Goal: Task Accomplishment & Management: Use online tool/utility

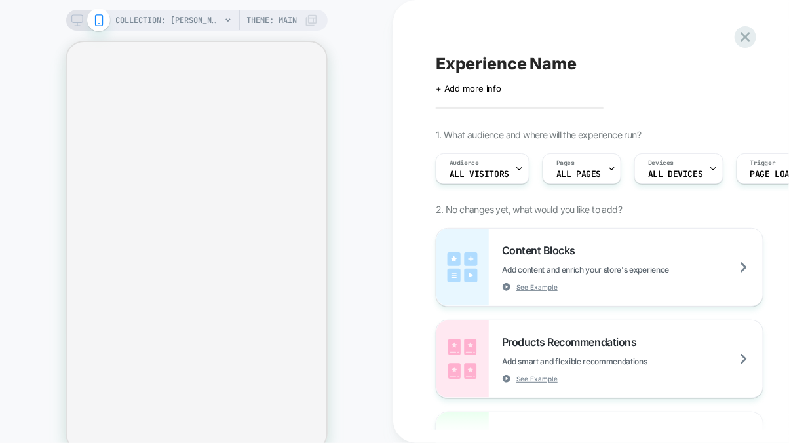
click at [73, 19] on icon at bounding box center [77, 20] width 12 height 12
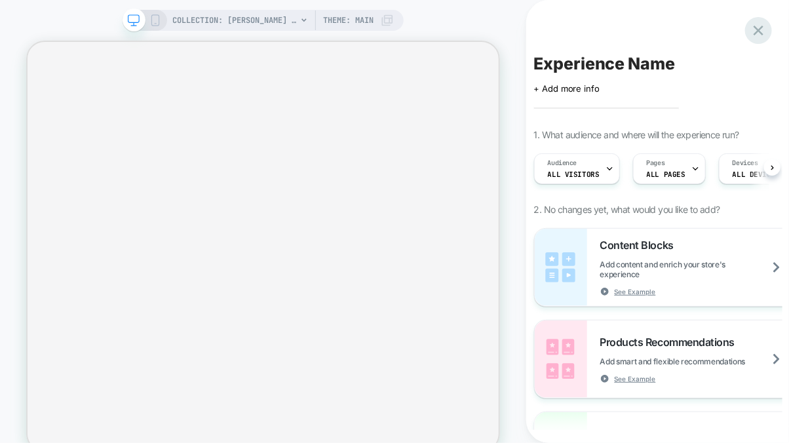
click at [755, 33] on icon at bounding box center [758, 31] width 10 height 10
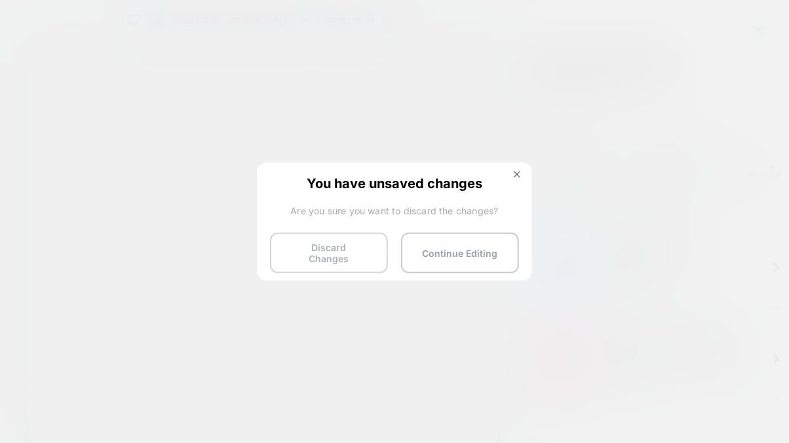
click at [331, 250] on button "Discard Changes" at bounding box center [329, 253] width 118 height 41
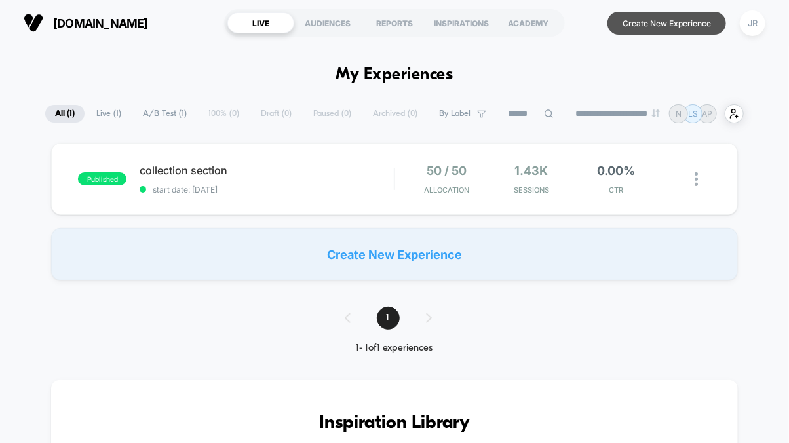
click at [616, 14] on button "Create New Experience" at bounding box center [666, 23] width 119 height 23
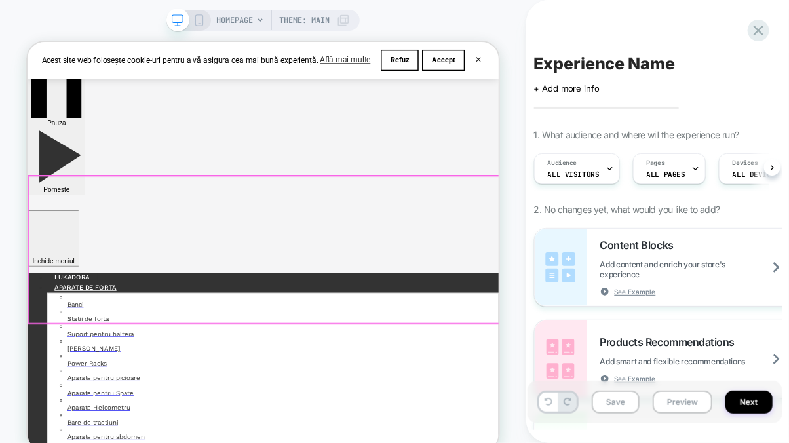
scroll to position [145, 0]
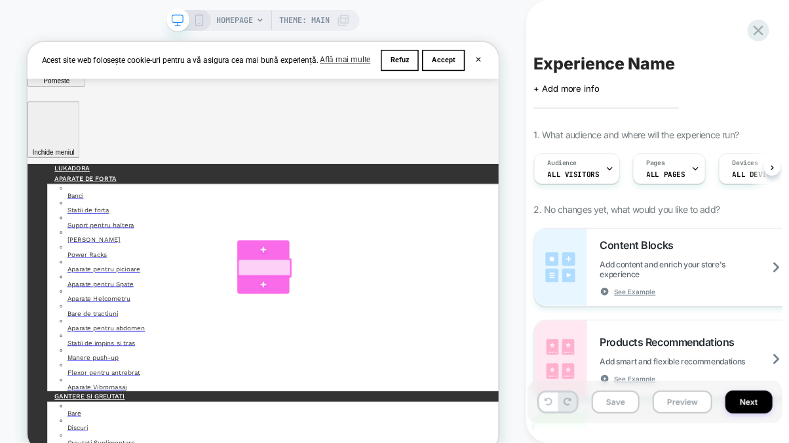
click at [371, 339] on div at bounding box center [342, 342] width 69 height 23
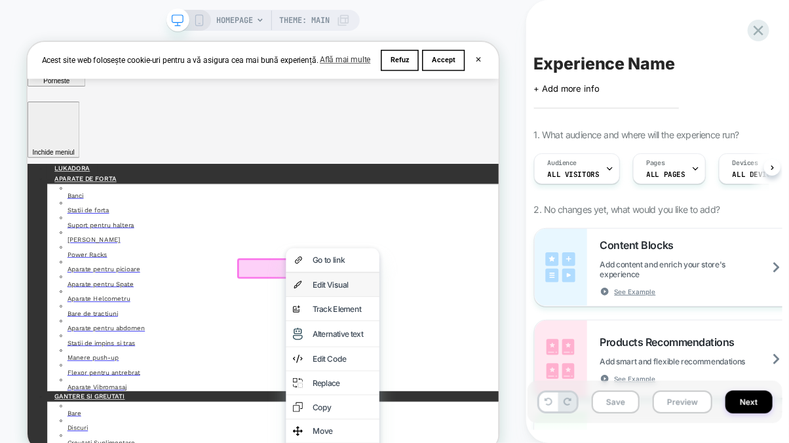
click at [426, 354] on div "Edit Visual" at bounding box center [433, 364] width 124 height 31
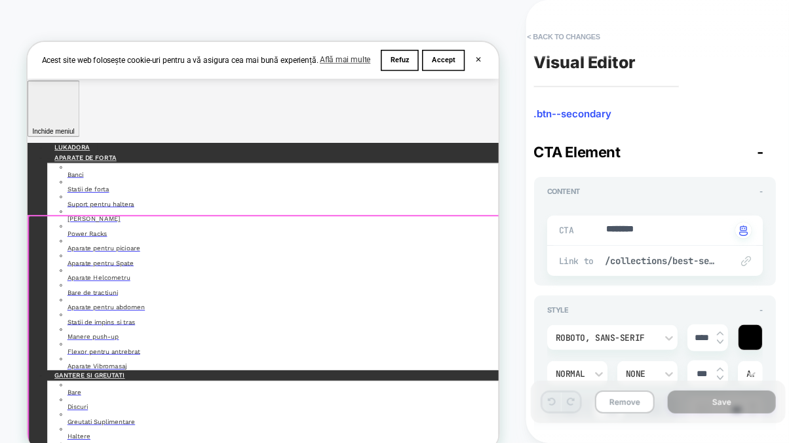
scroll to position [24, 0]
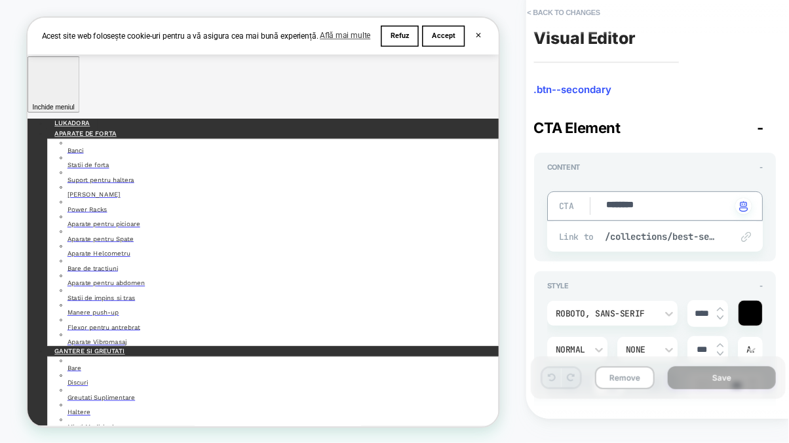
type textarea "*"
type textarea "*********"
type textarea "*"
type textarea "********"
drag, startPoint x: 606, startPoint y: 317, endPoint x: 599, endPoint y: 202, distance: 114.8
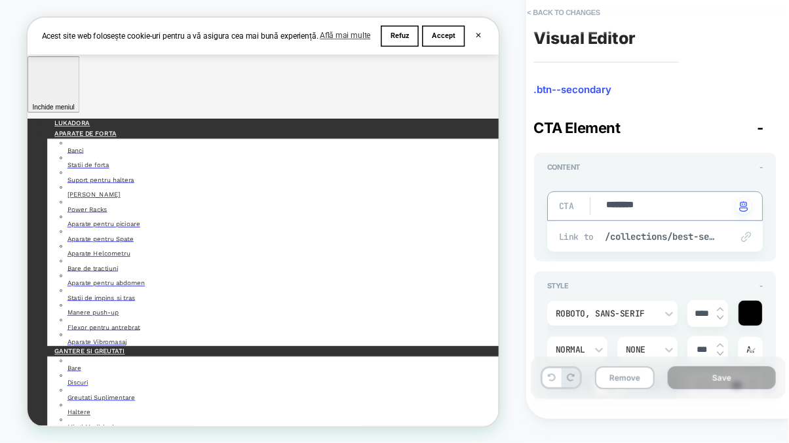
click at [598, 202] on div "CTA ******** Click to change to alternative text" at bounding box center [655, 205] width 216 height 29
click at [750, 312] on div at bounding box center [750, 313] width 24 height 25
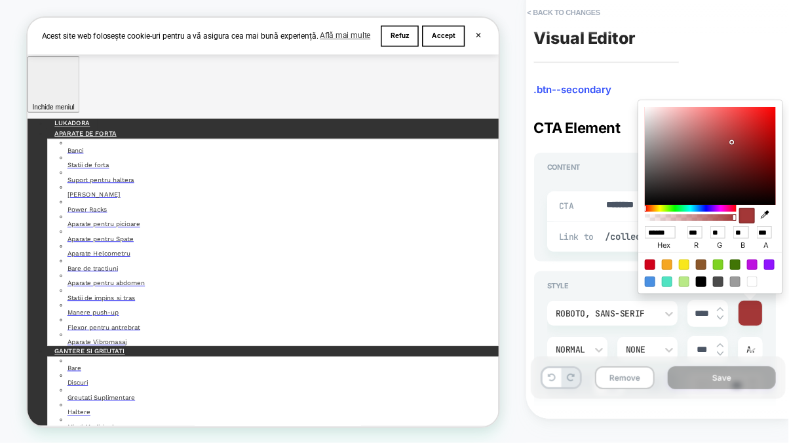
type textarea "*"
type input "******"
type input "***"
type input "**"
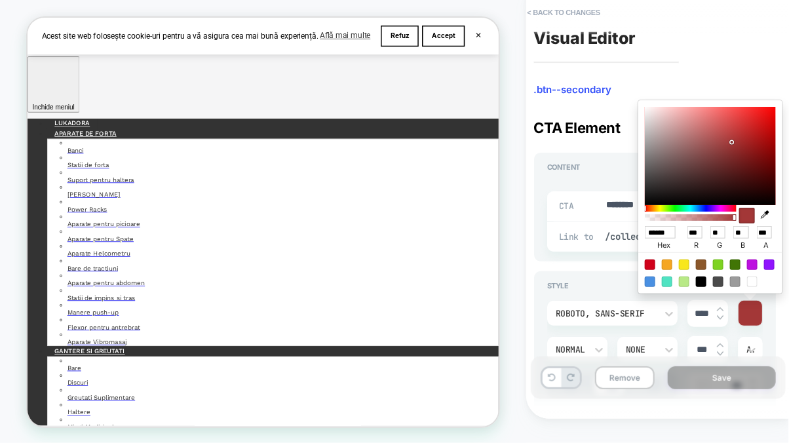
click at [732, 142] on div at bounding box center [710, 156] width 131 height 98
type textarea "*"
type input "******"
type input "***"
type input "**"
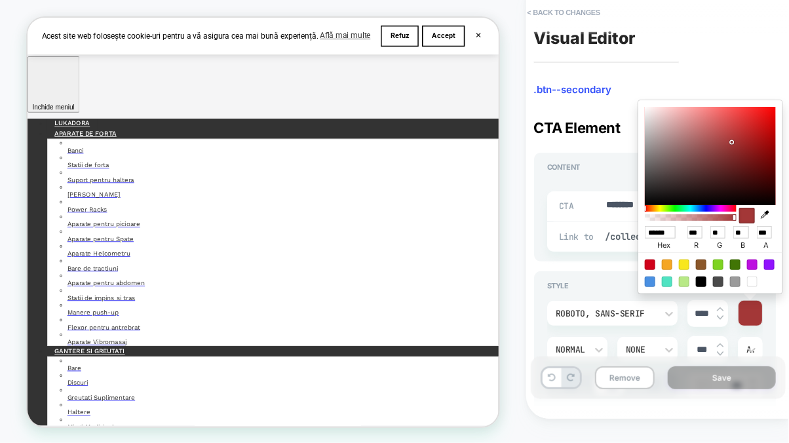
type input "**"
click at [749, 150] on div at bounding box center [710, 156] width 131 height 98
click at [597, 166] on div "Content -" at bounding box center [655, 166] width 216 height 9
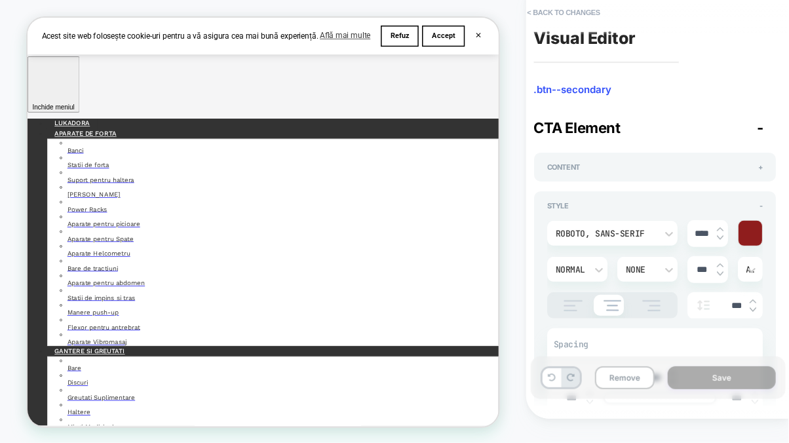
scroll to position [0, 0]
click at [651, 305] on img at bounding box center [651, 305] width 33 height 11
click at [582, 305] on img at bounding box center [572, 305] width 33 height 11
click at [610, 303] on img at bounding box center [611, 305] width 31 height 11
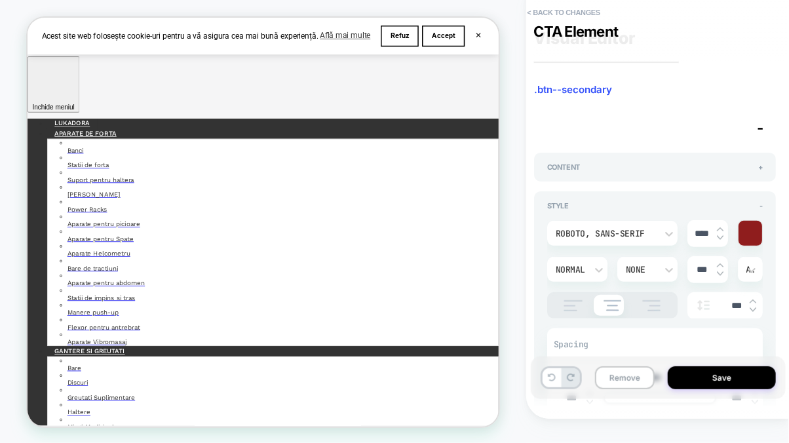
scroll to position [218, 0]
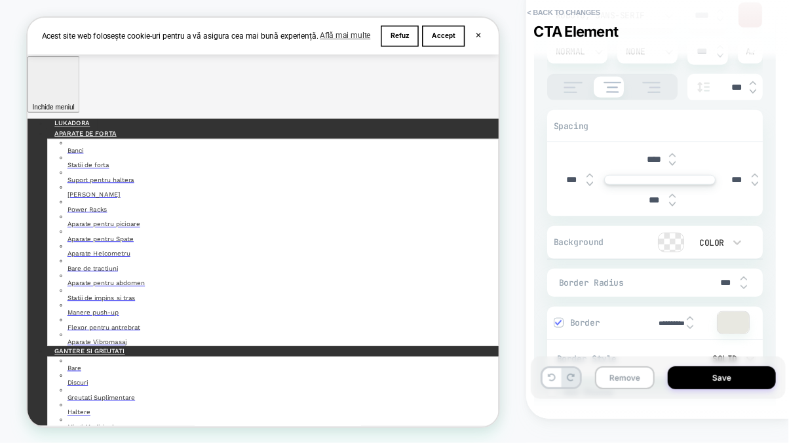
type textarea "*"
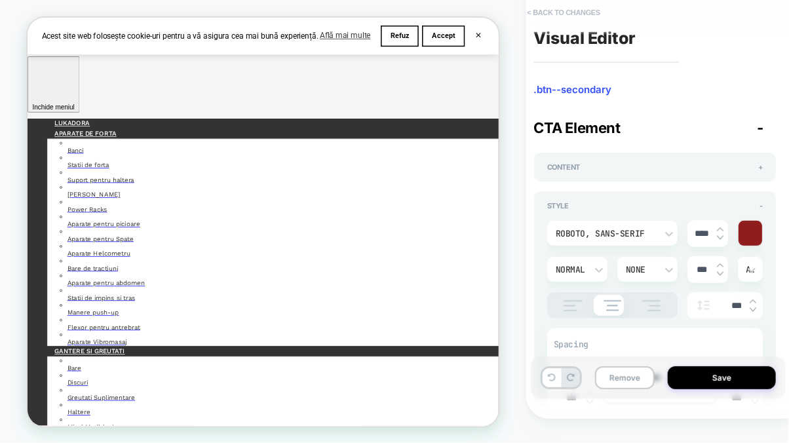
click at [538, 10] on button "< Back to changes" at bounding box center [564, 12] width 86 height 21
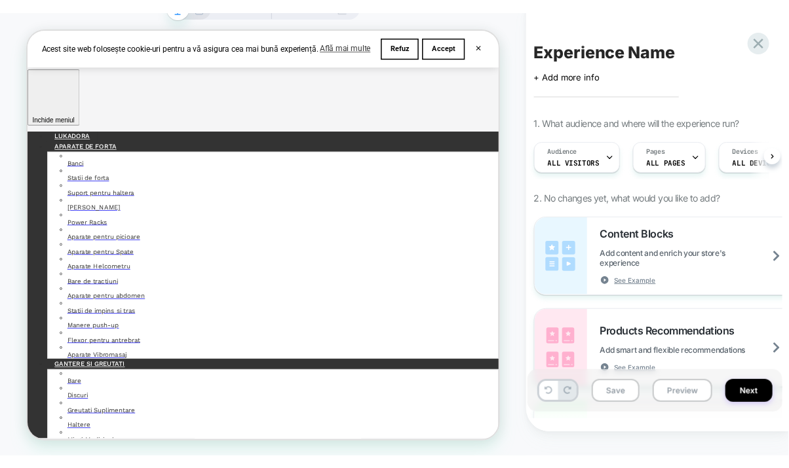
scroll to position [145, 0]
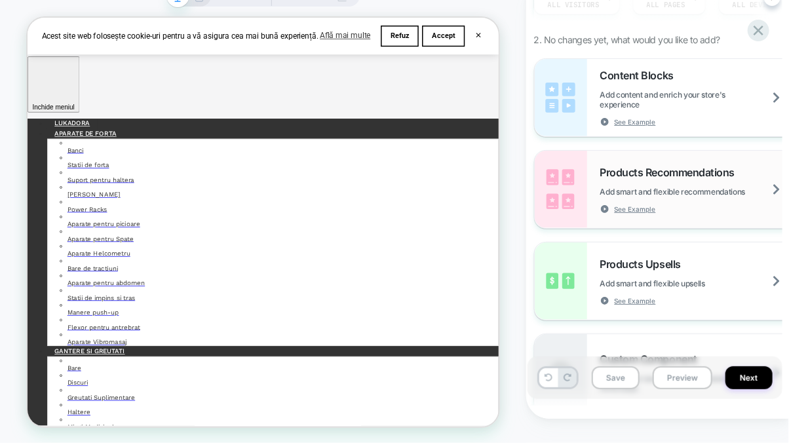
click at [631, 174] on span "Products Recommendations" at bounding box center [670, 172] width 141 height 13
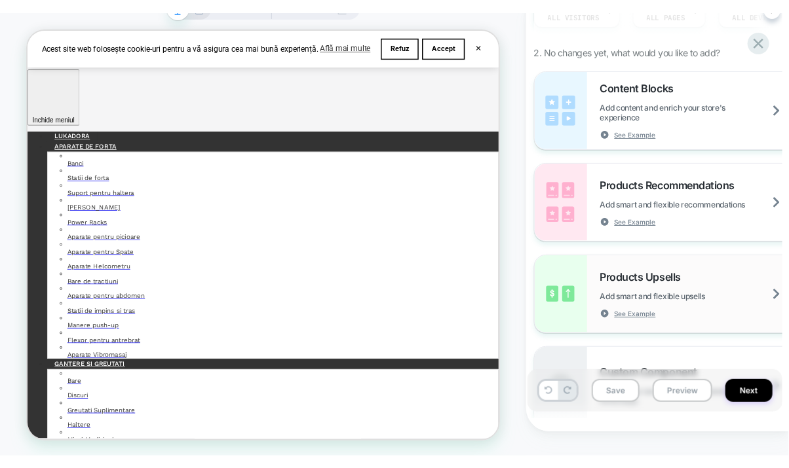
scroll to position [3, 0]
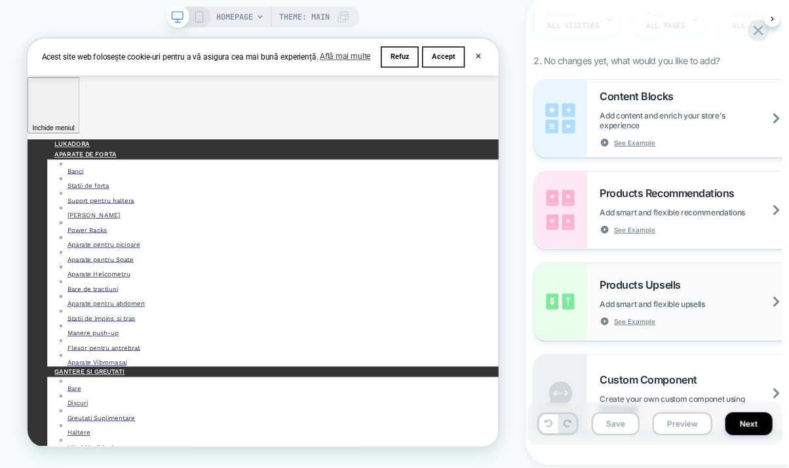
click at [680, 287] on span "Products Upsells" at bounding box center [643, 284] width 87 height 13
click at [755, 29] on icon at bounding box center [758, 31] width 18 height 18
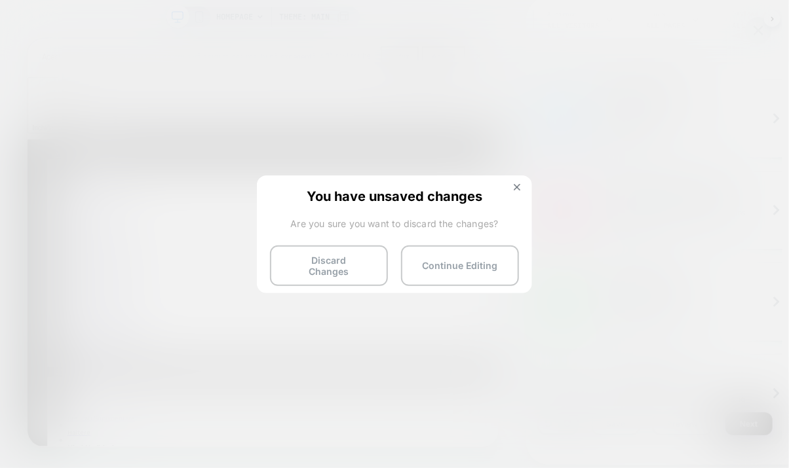
click at [334, 261] on button "Discard Changes" at bounding box center [329, 266] width 118 height 41
click at [335, 255] on button "Discard Changes" at bounding box center [329, 266] width 118 height 41
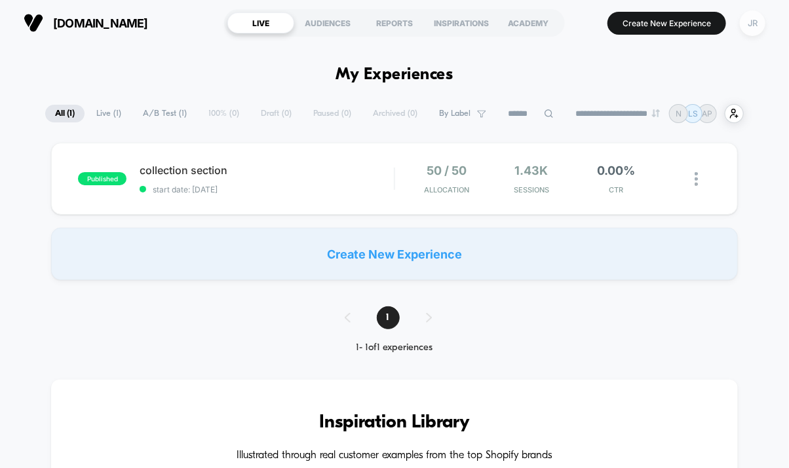
click at [754, 24] on div "JR" at bounding box center [753, 23] width 26 height 26
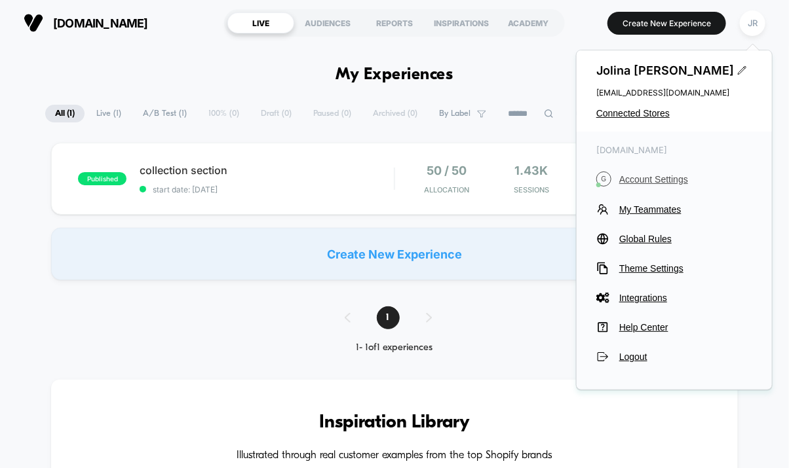
click at [664, 179] on span "Account Settings" at bounding box center [685, 179] width 133 height 10
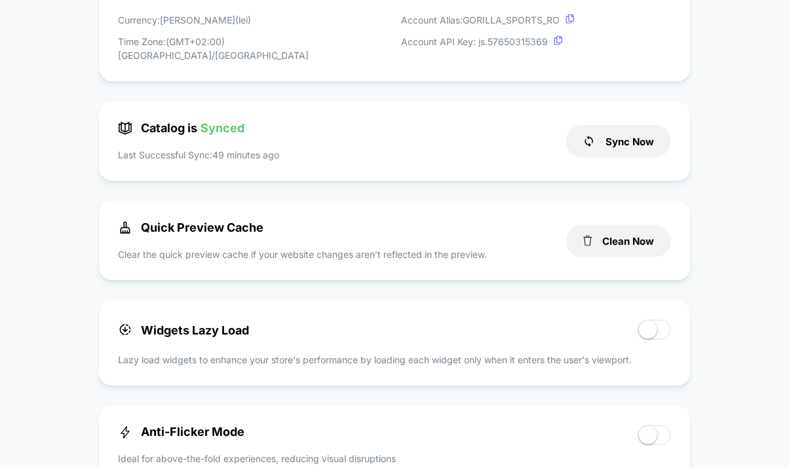
scroll to position [509, 0]
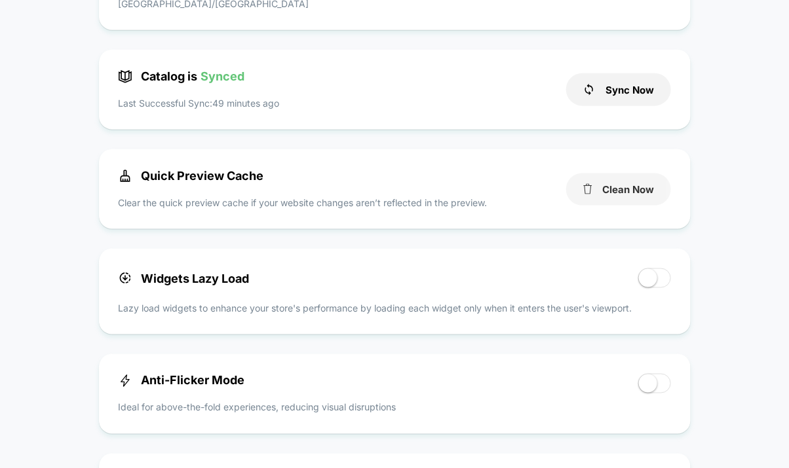
click at [620, 174] on button "Clean Now" at bounding box center [618, 190] width 105 height 32
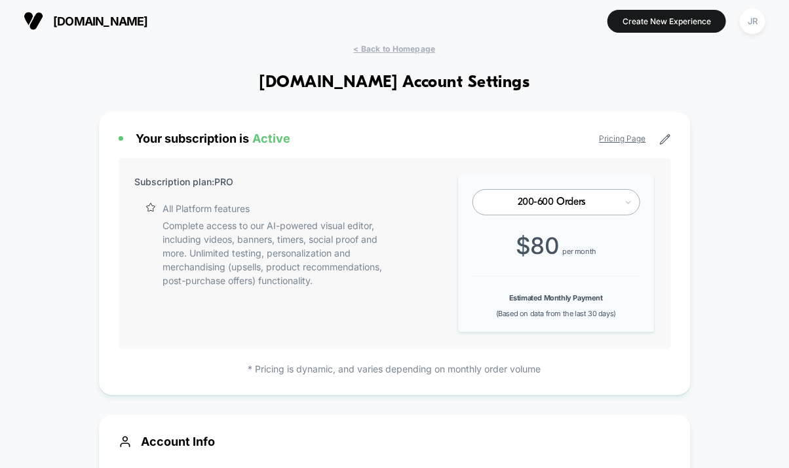
scroll to position [0, 0]
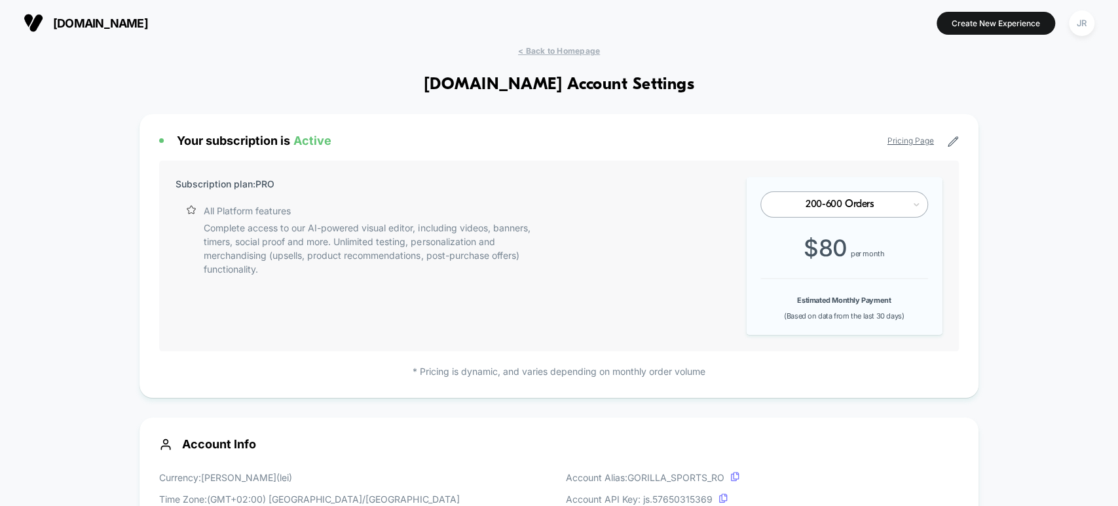
click at [130, 25] on span "gorillasports.ro" at bounding box center [100, 23] width 95 height 14
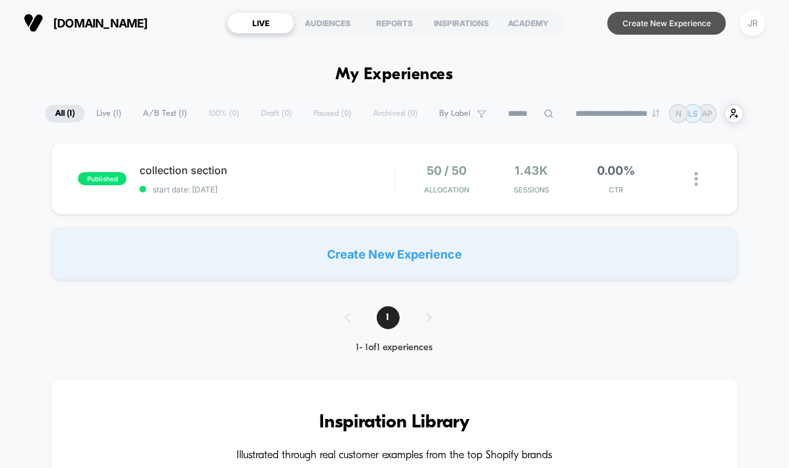
click at [655, 17] on button "Create New Experience" at bounding box center [666, 23] width 119 height 23
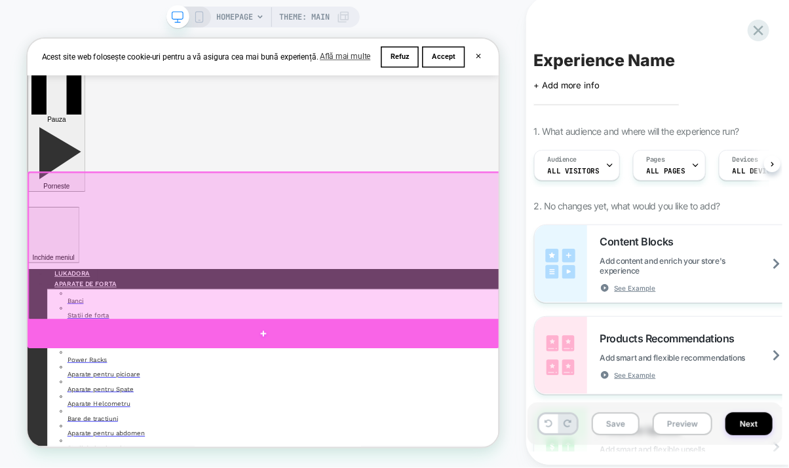
click at [343, 430] on div at bounding box center [341, 431] width 629 height 39
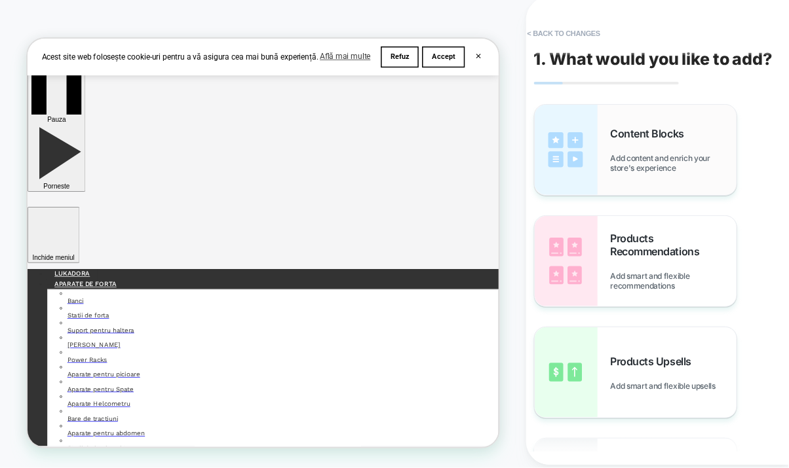
scroll to position [130, 0]
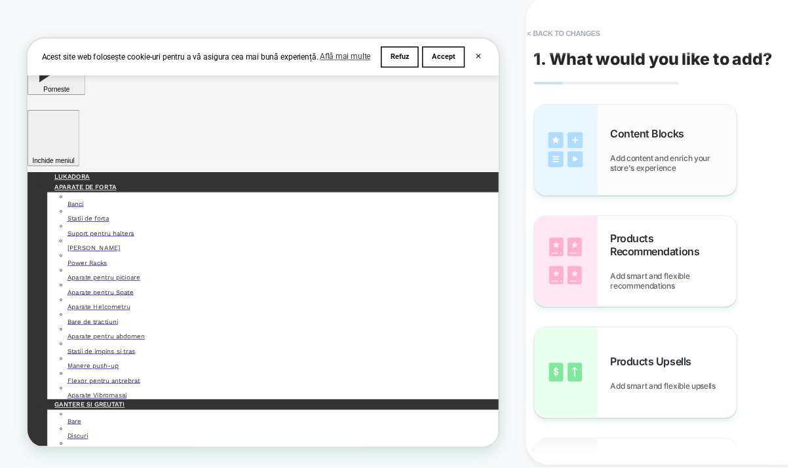
click at [613, 160] on span "Add content and enrich your store's experience" at bounding box center [673, 163] width 126 height 20
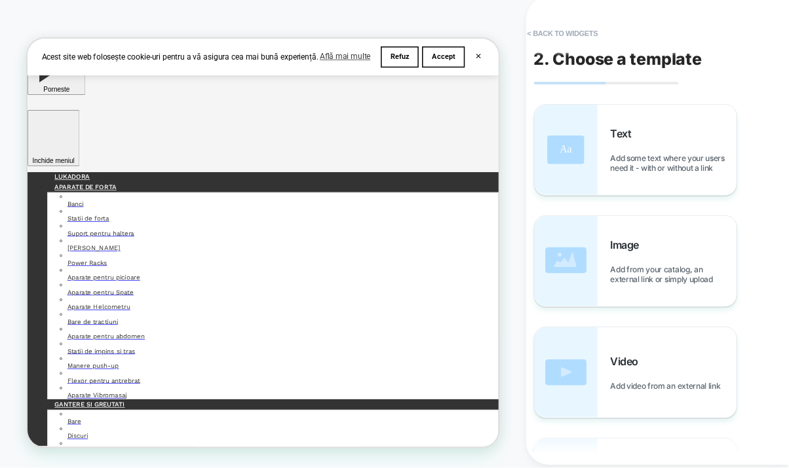
click at [612, 156] on span "Add some text where your users need it - with or without a link" at bounding box center [673, 163] width 126 height 20
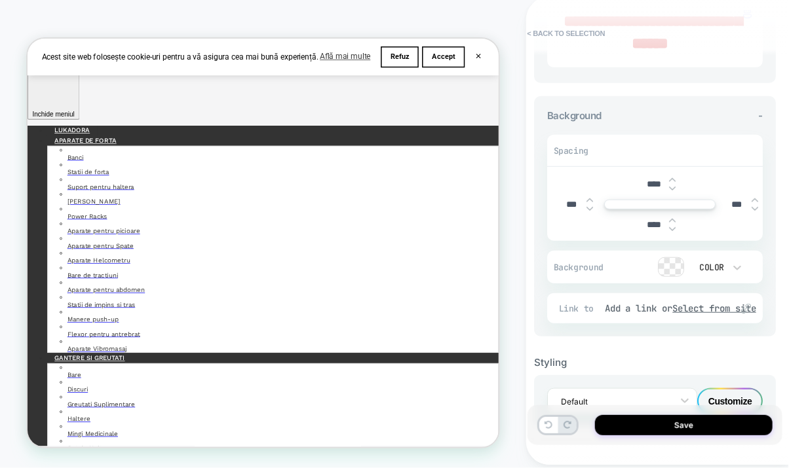
scroll to position [0, 0]
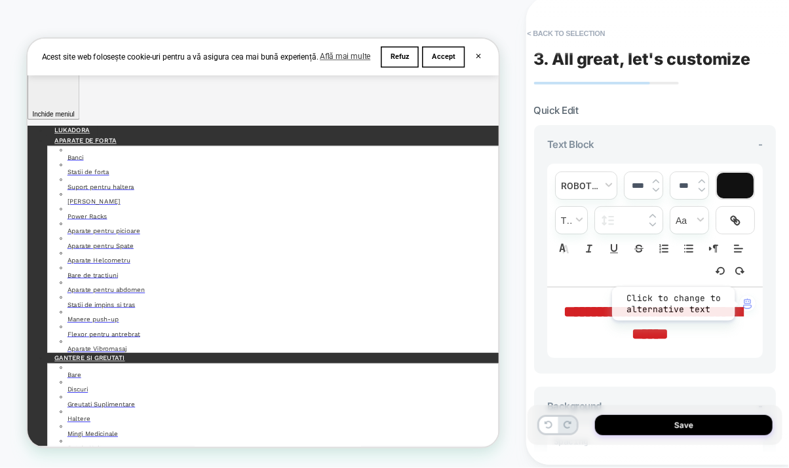
click at [744, 300] on img "button" at bounding box center [747, 304] width 9 height 10
click at [749, 303] on img "button" at bounding box center [747, 304] width 9 height 10
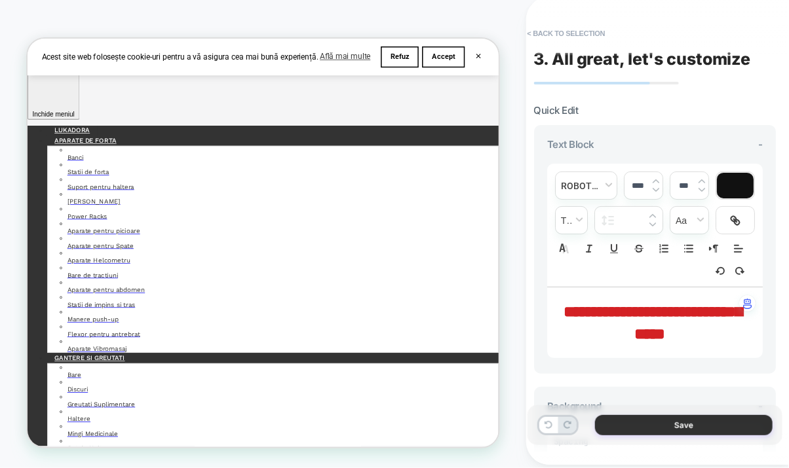
click at [618, 419] on button "Save" at bounding box center [684, 425] width 178 height 20
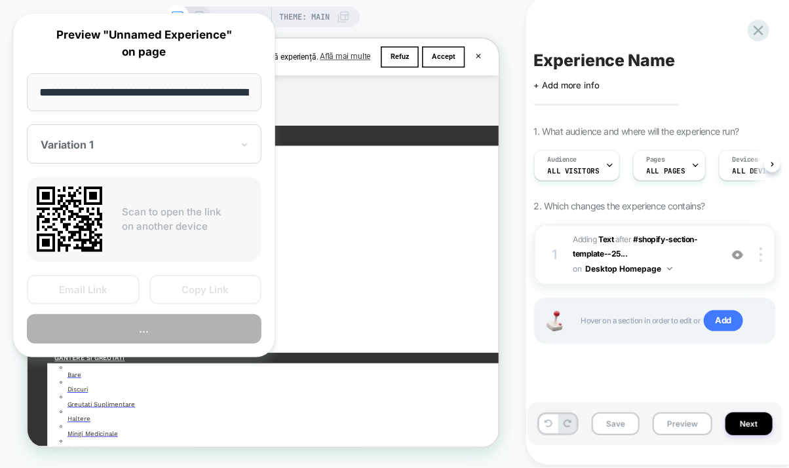
scroll to position [0, 43]
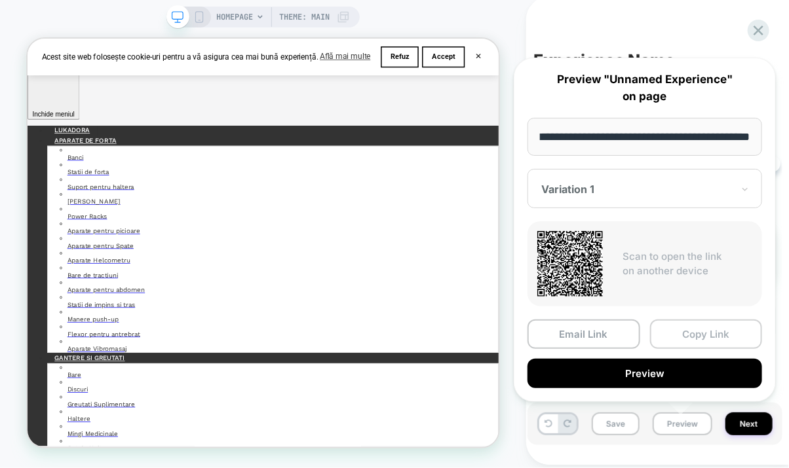
drag, startPoint x: 688, startPoint y: 335, endPoint x: 603, endPoint y: 35, distance: 311.9
click at [688, 335] on button "Copy Link" at bounding box center [706, 334] width 113 height 29
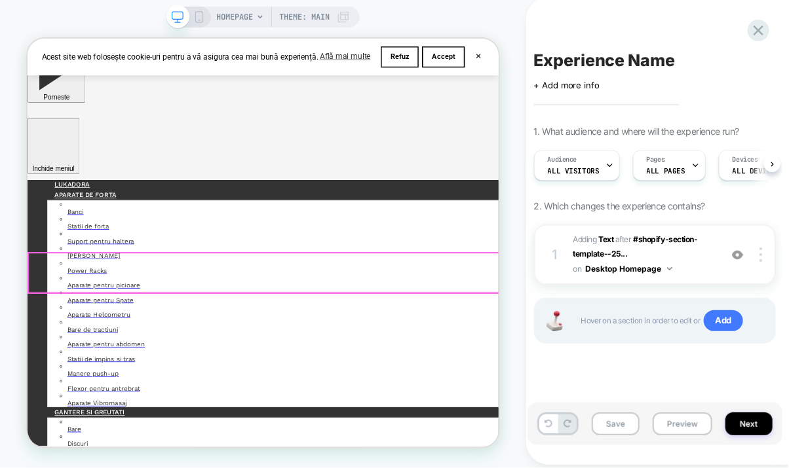
scroll to position [0, 0]
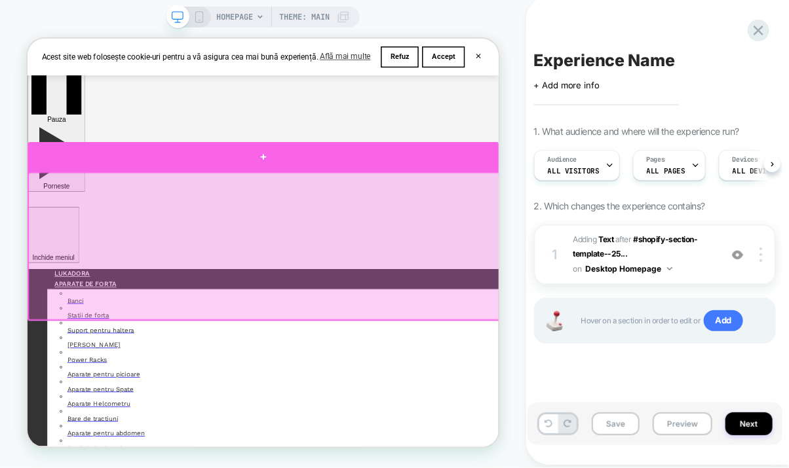
click at [340, 197] on div at bounding box center [341, 195] width 629 height 39
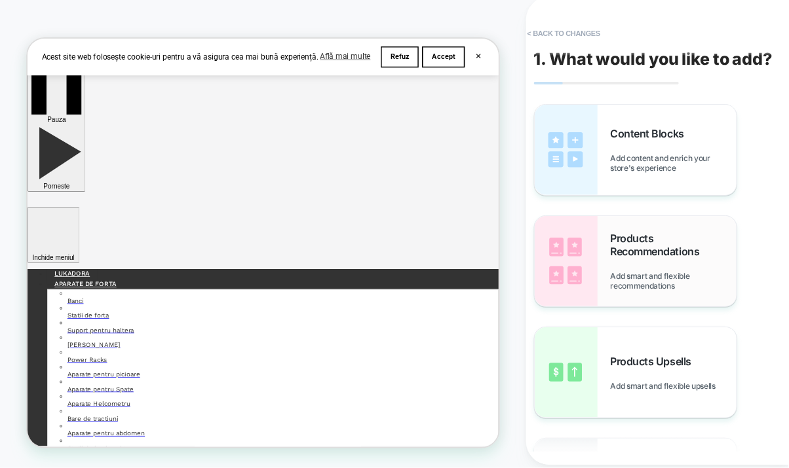
click at [651, 265] on div "Products Recommendations Add smart and flexible recommendations" at bounding box center [673, 261] width 126 height 59
click at [637, 172] on span "Add content and enrich your store's experience" at bounding box center [673, 163] width 126 height 20
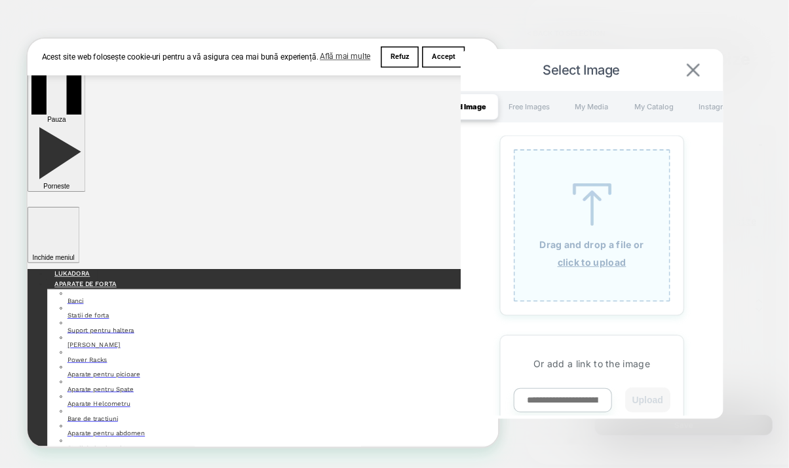
click at [694, 66] on img at bounding box center [692, 70] width 13 height 13
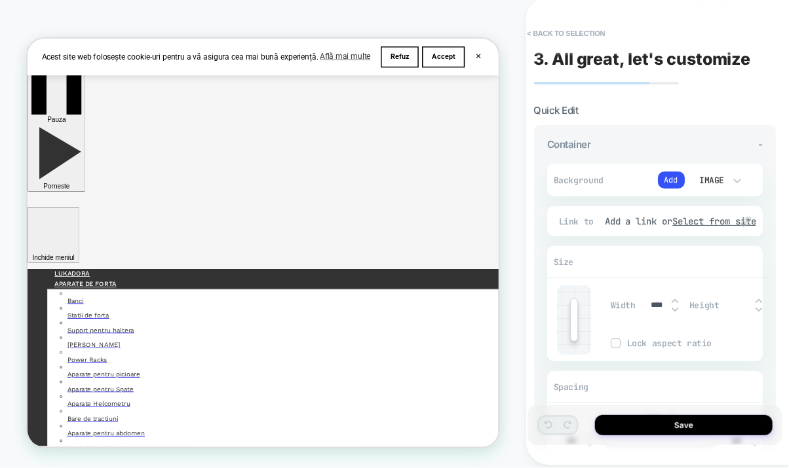
click at [715, 175] on div "Image" at bounding box center [710, 180] width 28 height 11
click at [707, 237] on div "Color" at bounding box center [716, 240] width 55 height 28
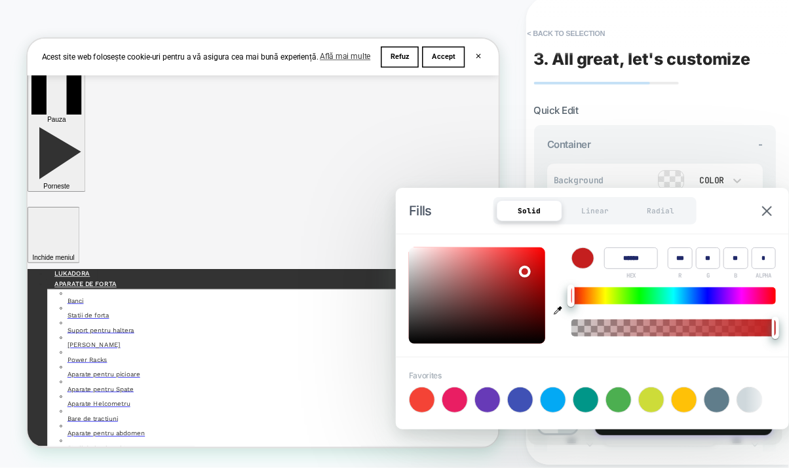
type input "******"
type input "***"
type input "**"
type input "*"
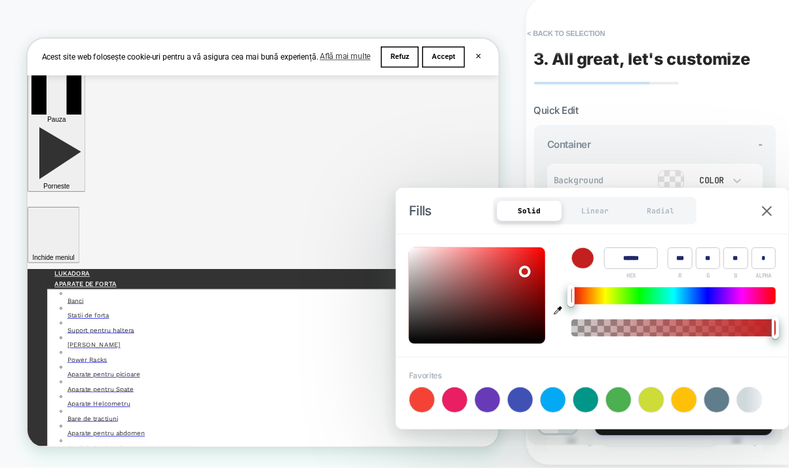
click at [523, 270] on div at bounding box center [477, 296] width 136 height 96
click at [768, 212] on img at bounding box center [767, 211] width 10 height 10
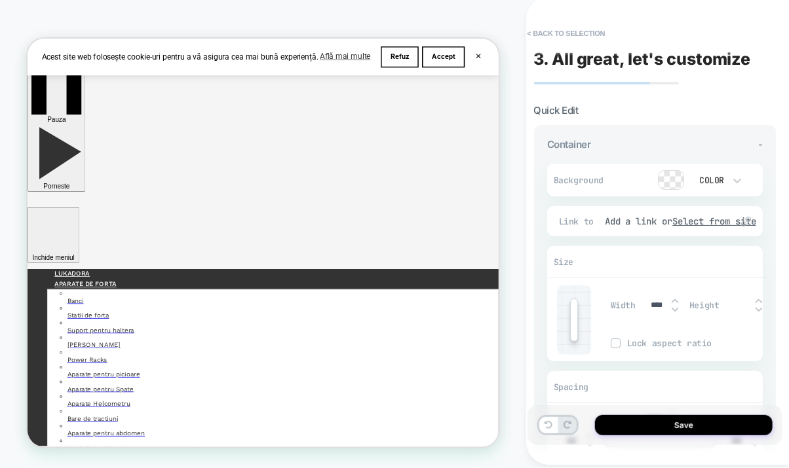
click at [671, 178] on div at bounding box center [670, 180] width 25 height 18
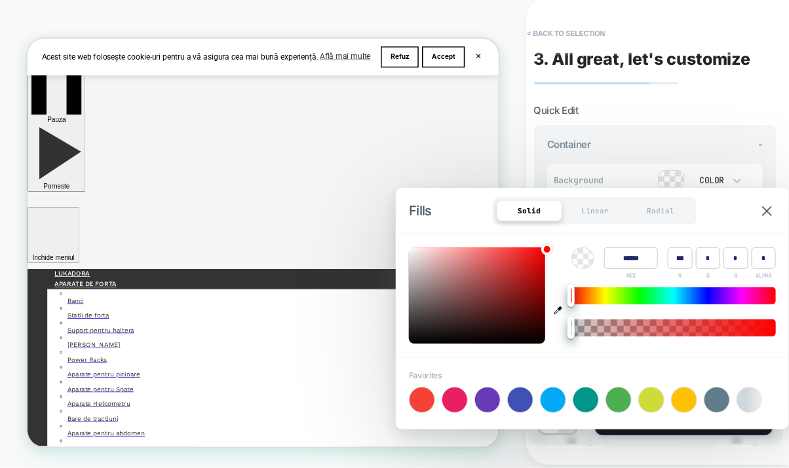
click at [727, 130] on div "Container - Background Color Link to Add a link or Select from site Size Width …" at bounding box center [655, 308] width 242 height 366
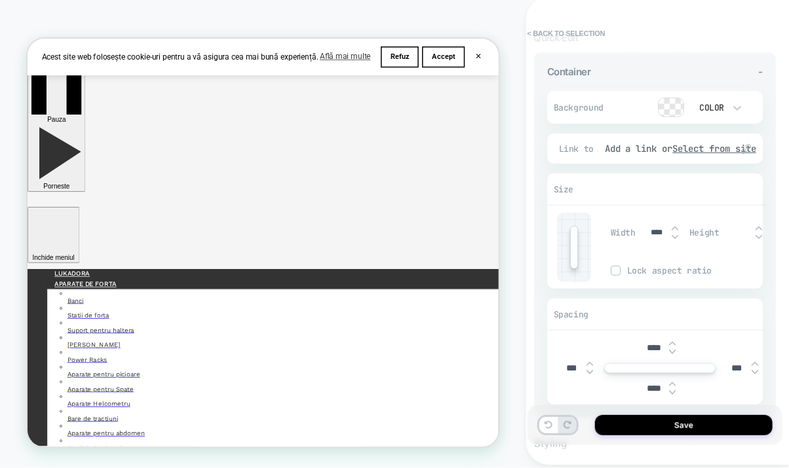
scroll to position [199, 0]
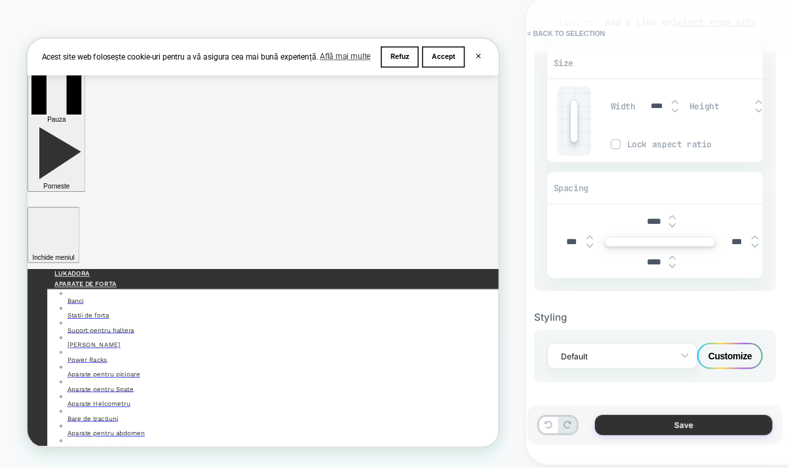
click at [617, 421] on button "Save" at bounding box center [684, 425] width 178 height 20
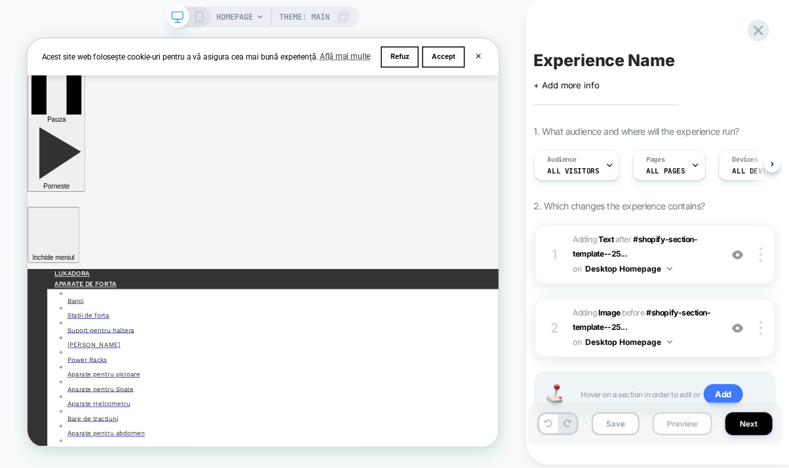
click at [660, 421] on button "Preview" at bounding box center [682, 424] width 60 height 23
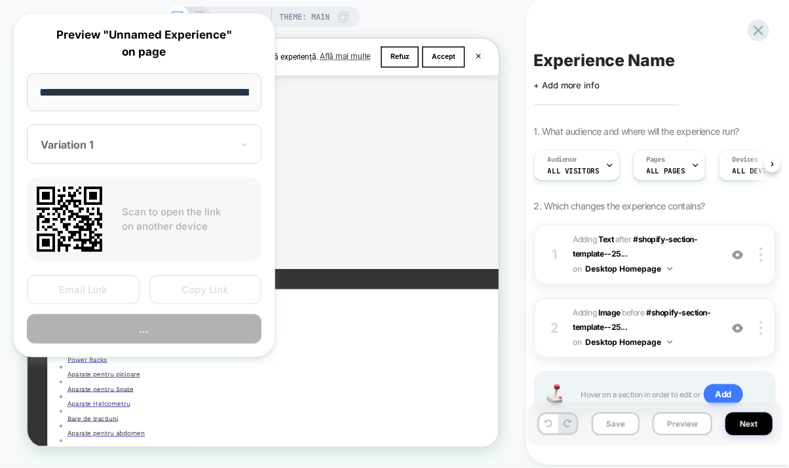
scroll to position [0, 43]
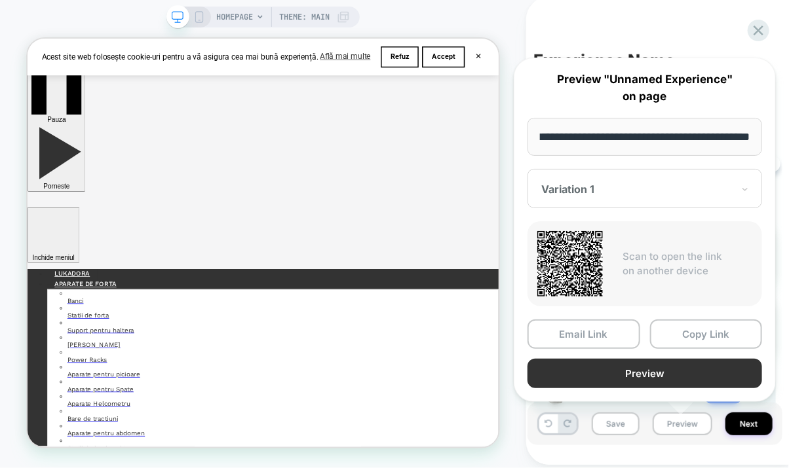
click at [655, 368] on button "Preview" at bounding box center [644, 373] width 235 height 29
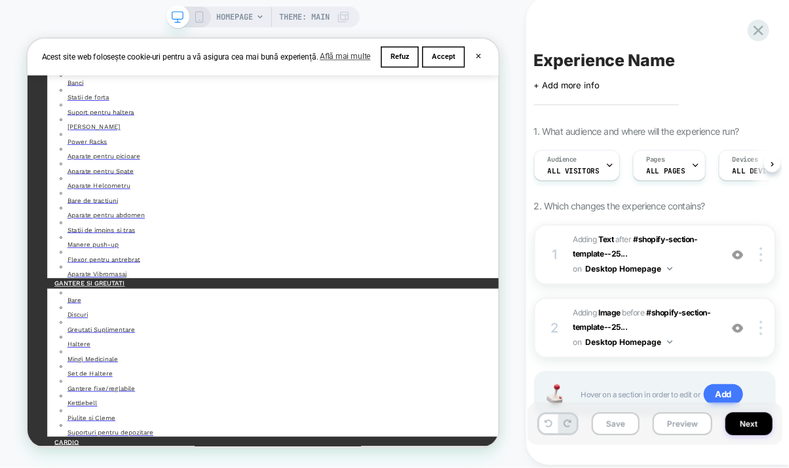
scroll to position [655, 0]
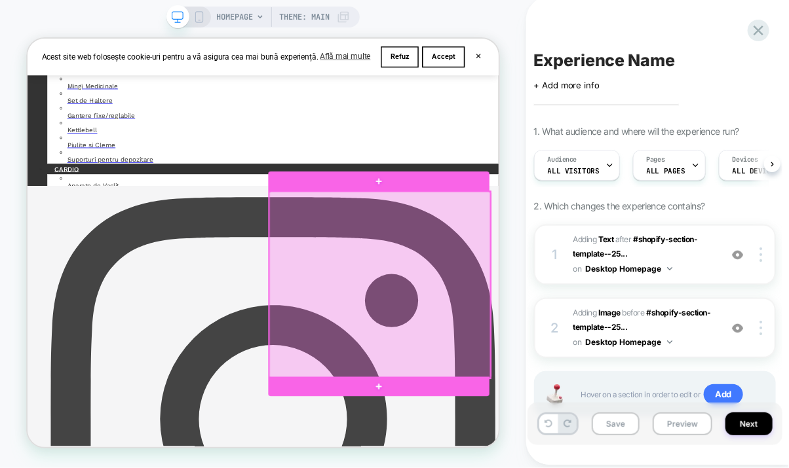
drag, startPoint x: 528, startPoint y: 341, endPoint x: 551, endPoint y: 531, distance: 191.3
click at [506, 343] on div at bounding box center [496, 366] width 295 height 249
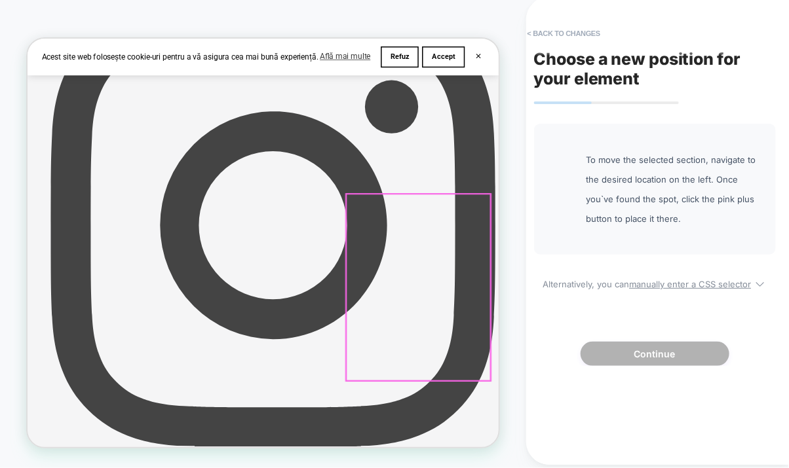
scroll to position [946, 0]
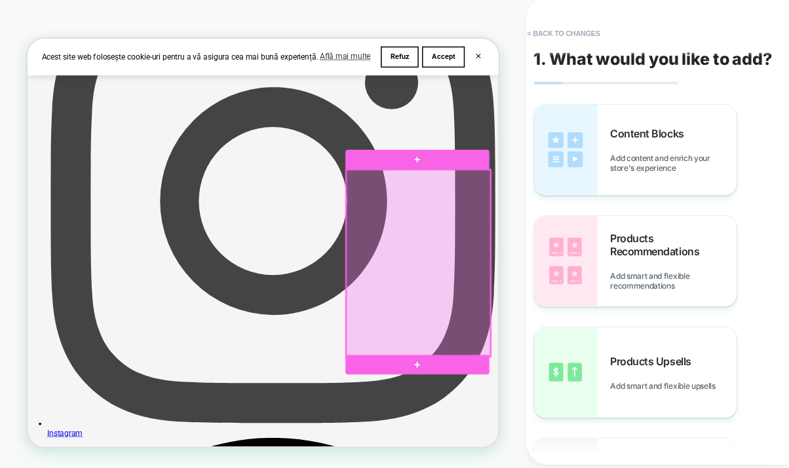
click at [545, 338] on div at bounding box center [548, 338] width 192 height 249
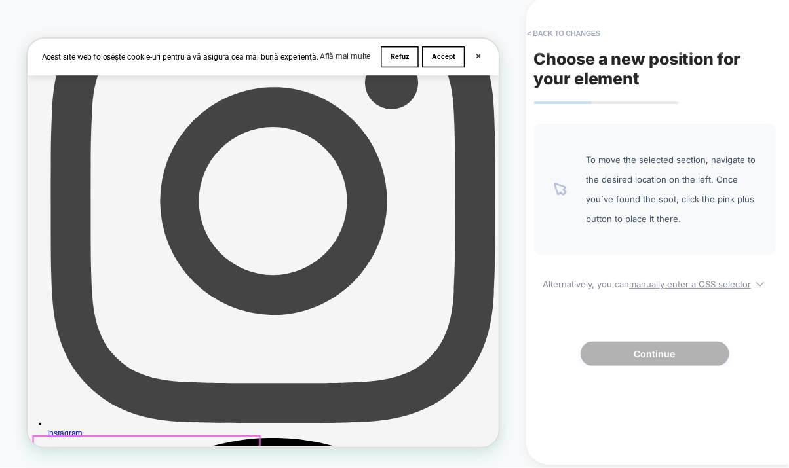
scroll to position [1164, 0]
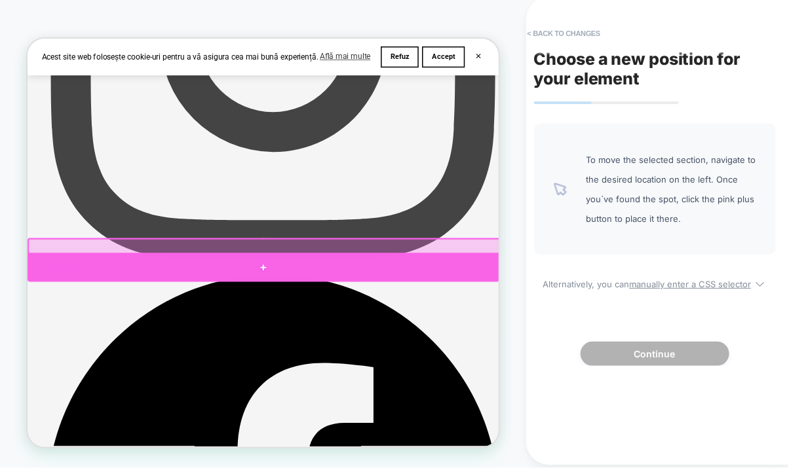
click at [343, 343] on div at bounding box center [341, 343] width 629 height 39
click at [27, 38] on div "Angel Suport Bara perfect pentru Home Gym Structura robusta si de calitate la u…" at bounding box center [27, 38] width 0 height 0
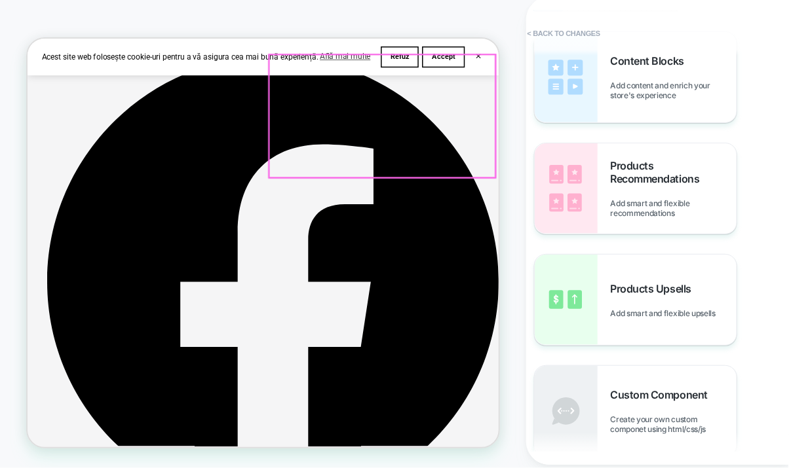
scroll to position [1237, 0]
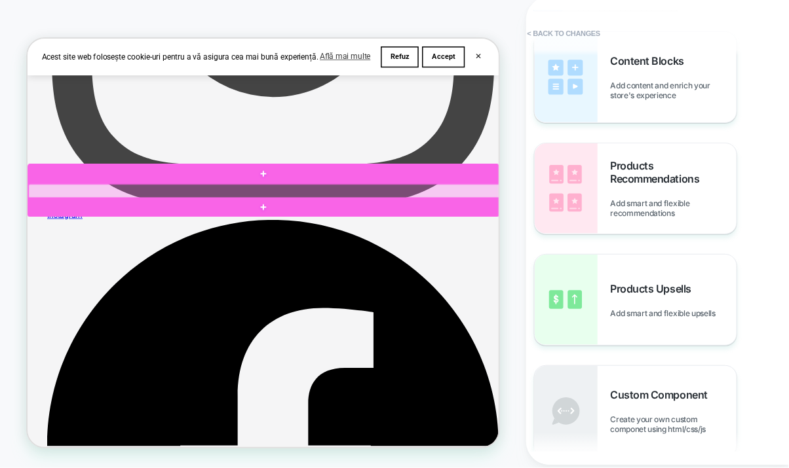
drag, startPoint x: 372, startPoint y: 248, endPoint x: 530, endPoint y: 318, distance: 172.5
click at [372, 248] on div at bounding box center [342, 243] width 629 height 20
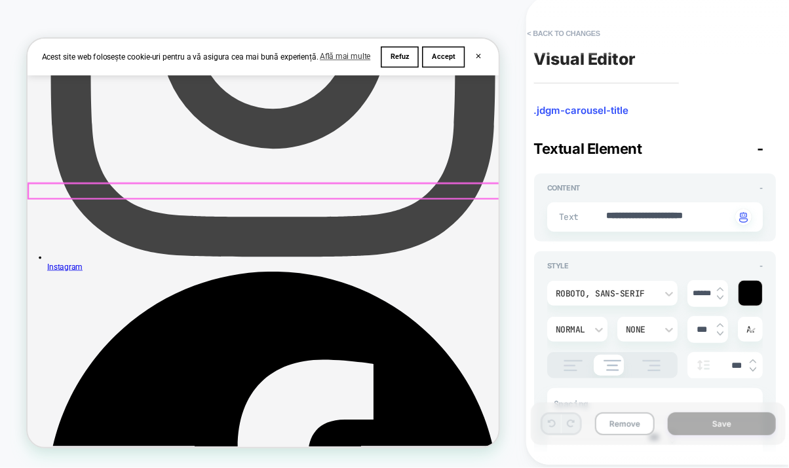
scroll to position [0, 0]
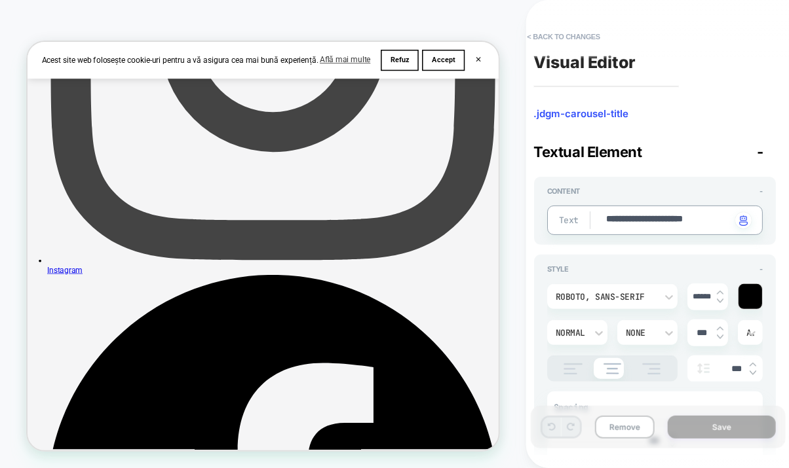
drag, startPoint x: 652, startPoint y: 223, endPoint x: 622, endPoint y: 220, distance: 30.9
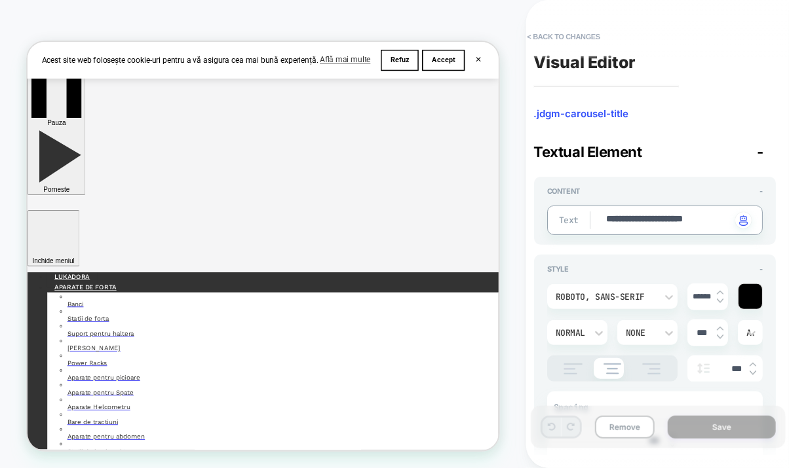
click at [650, 223] on textarea "**********" at bounding box center [668, 220] width 127 height 15
type textarea "*"
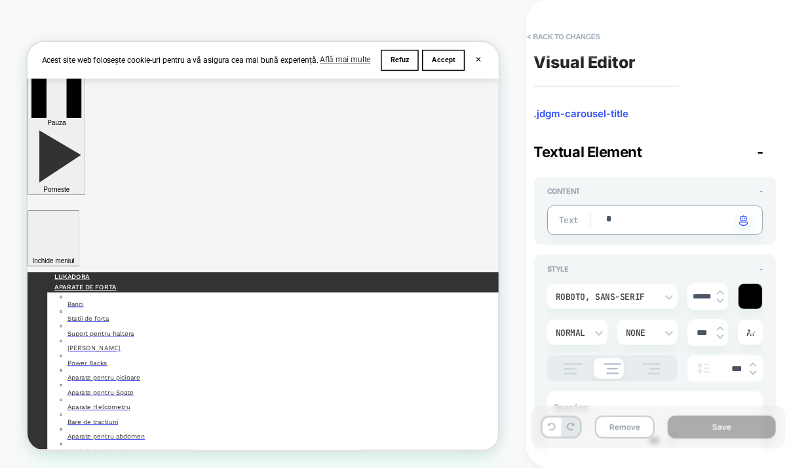
type textarea "**"
type textarea "*"
type textarea "***"
type textarea "*"
type textarea "****"
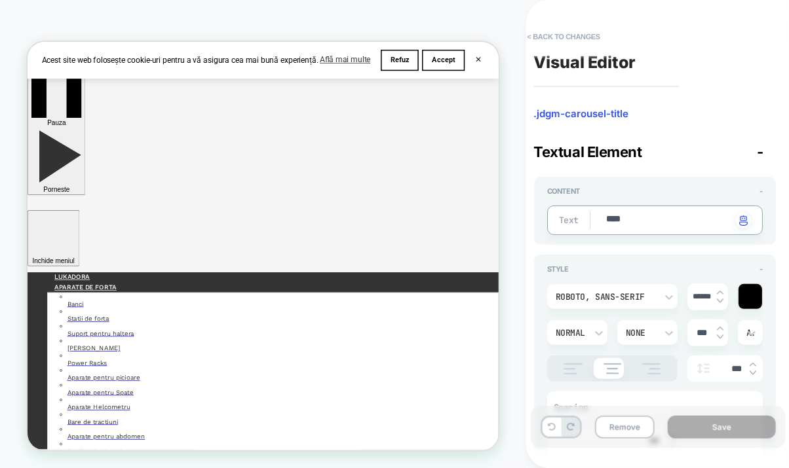
type textarea "*"
type textarea "****"
type textarea "*"
type textarea "******"
type textarea "*"
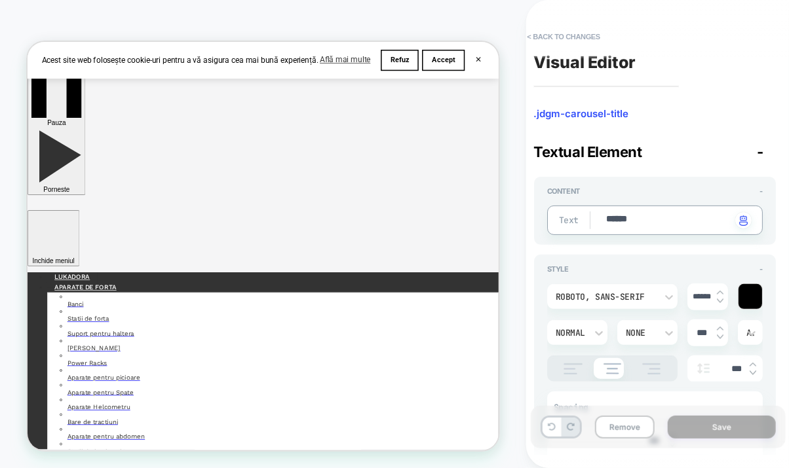
type textarea "*******"
type textarea "*"
type textarea "********"
type textarea "*"
type textarea "*********"
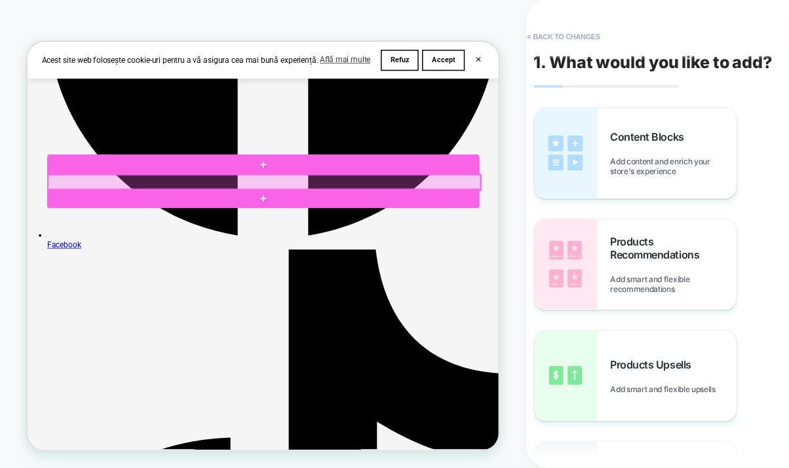
scroll to position [145, 0]
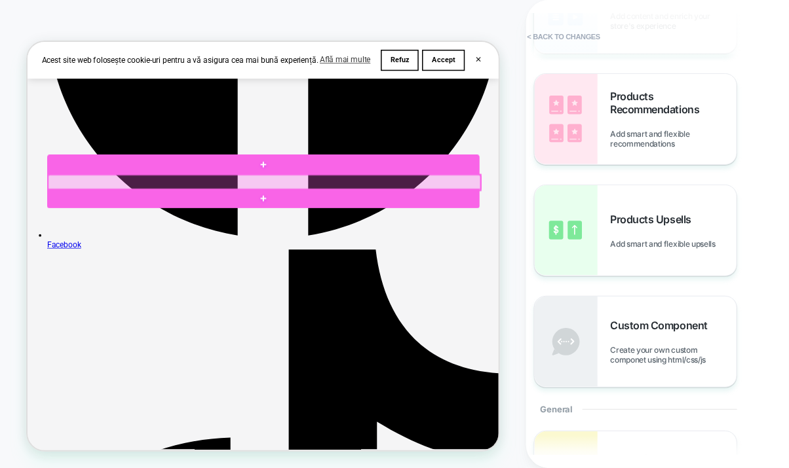
drag, startPoint x: 352, startPoint y: 224, endPoint x: 386, endPoint y: 240, distance: 37.2
click at [352, 224] on div at bounding box center [342, 229] width 576 height 20
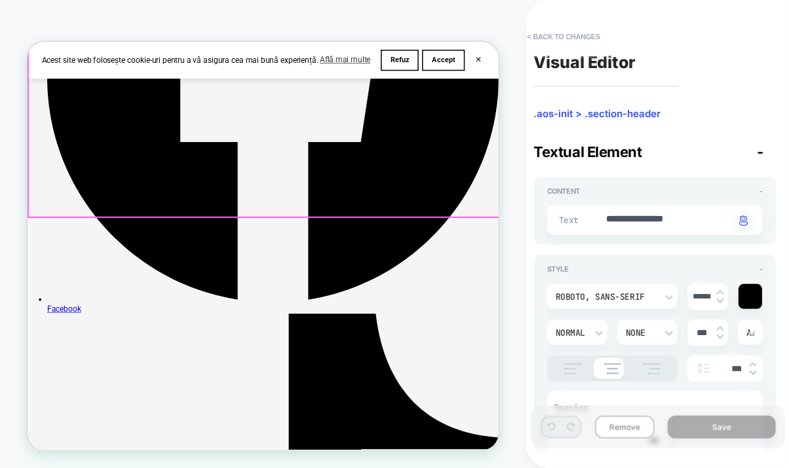
scroll to position [3, 0]
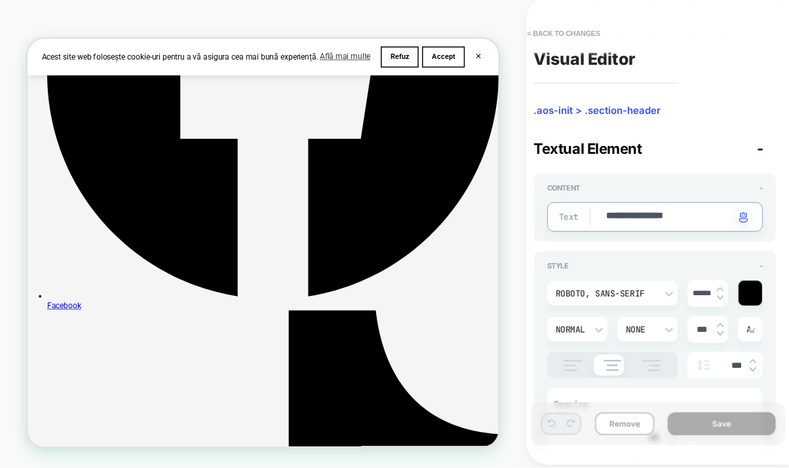
click at [691, 214] on textarea "**********" at bounding box center [668, 217] width 127 height 15
type textarea "*"
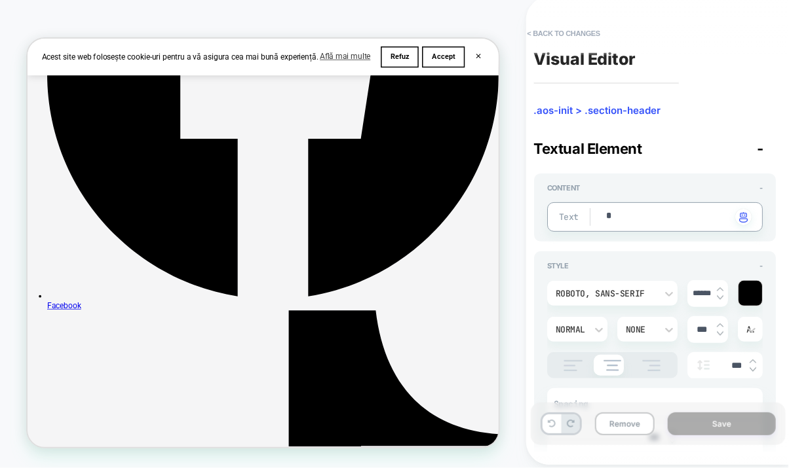
type textarea "**"
type textarea "*"
type textarea "***"
type textarea "*"
type textarea "***"
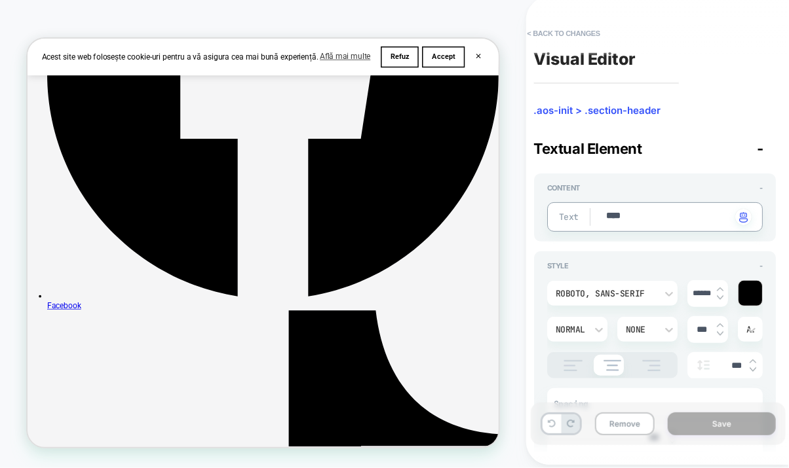
type textarea "*"
type textarea "*****"
type textarea "*"
type textarea "******"
type textarea "*"
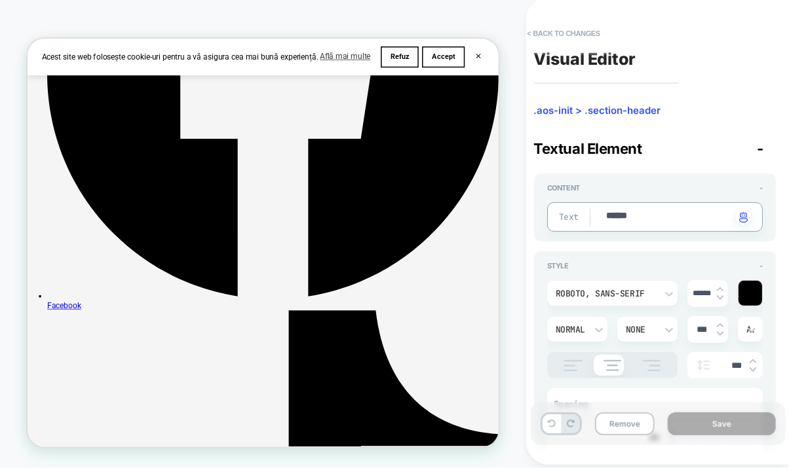
type textarea "*******"
type textarea "*"
type textarea "********"
type textarea "*"
type textarea "********"
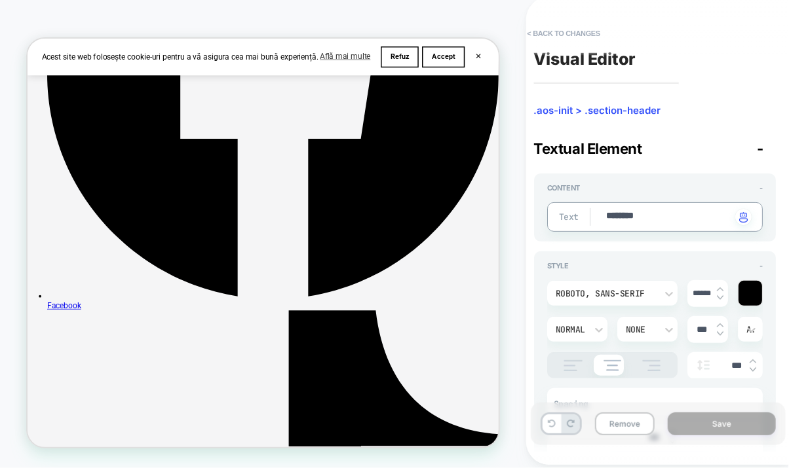
click at [705, 152] on div "Textual Element -" at bounding box center [655, 148] width 242 height 17
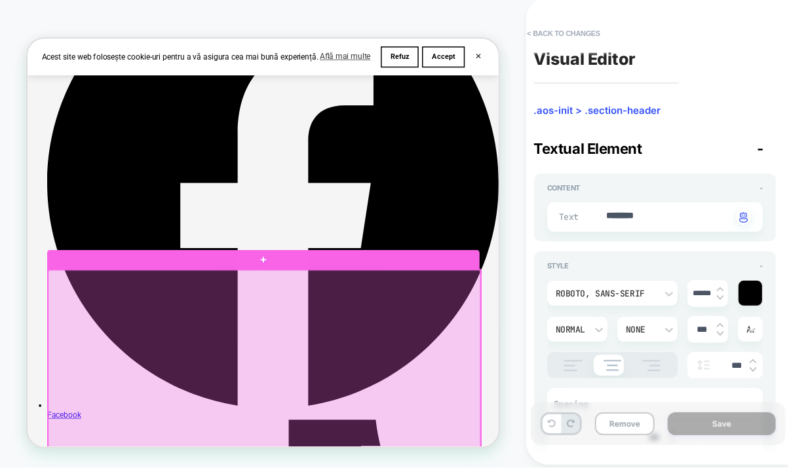
scroll to position [143, 0]
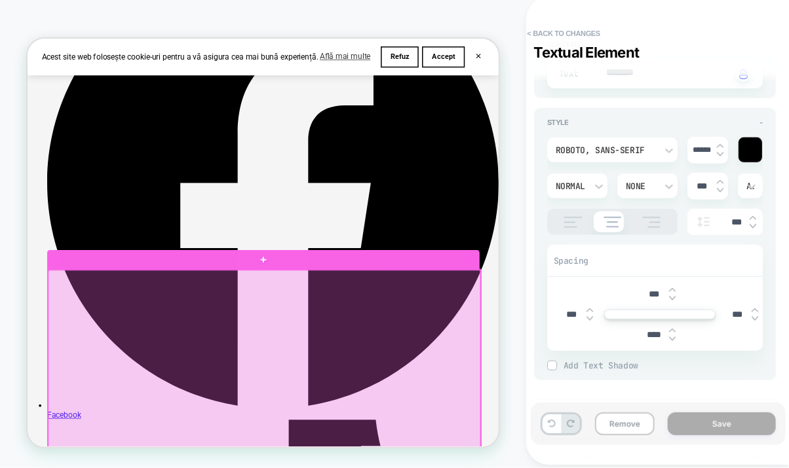
type textarea "*"
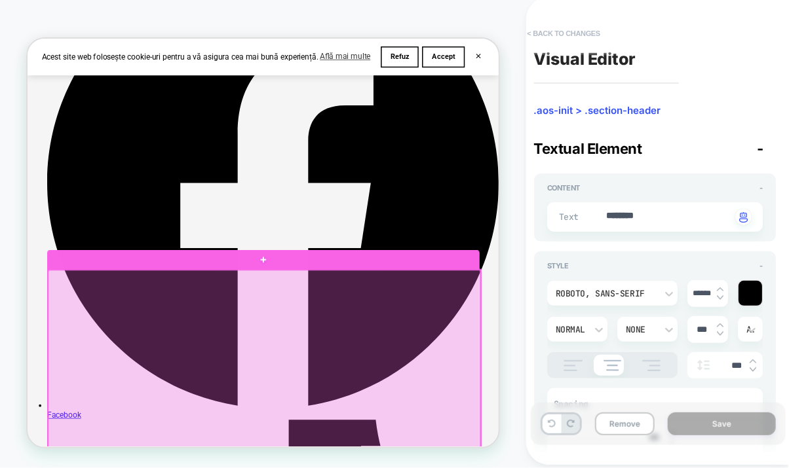
click at [555, 30] on button "< Back to changes" at bounding box center [564, 33] width 86 height 21
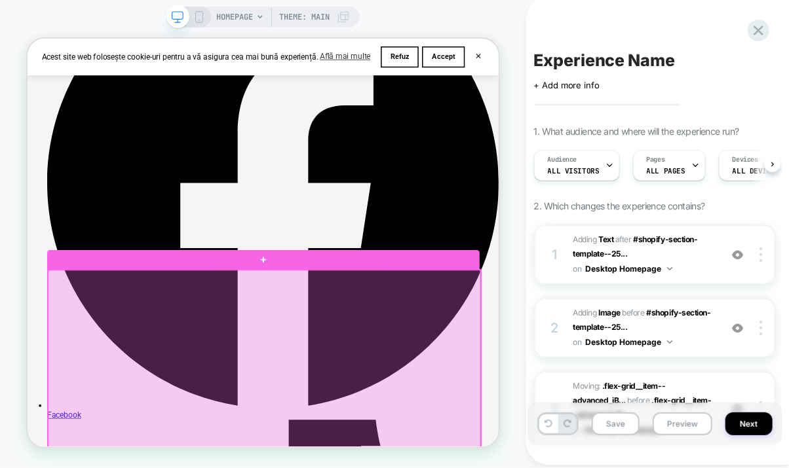
scroll to position [222, 0]
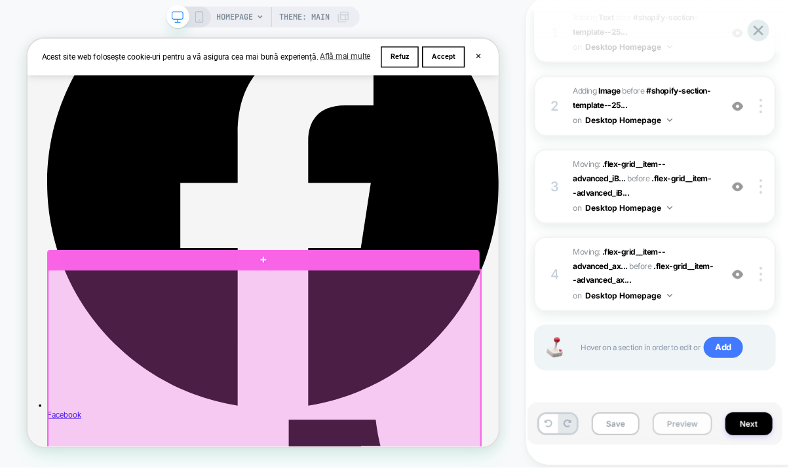
click at [669, 426] on button "Preview" at bounding box center [682, 424] width 60 height 23
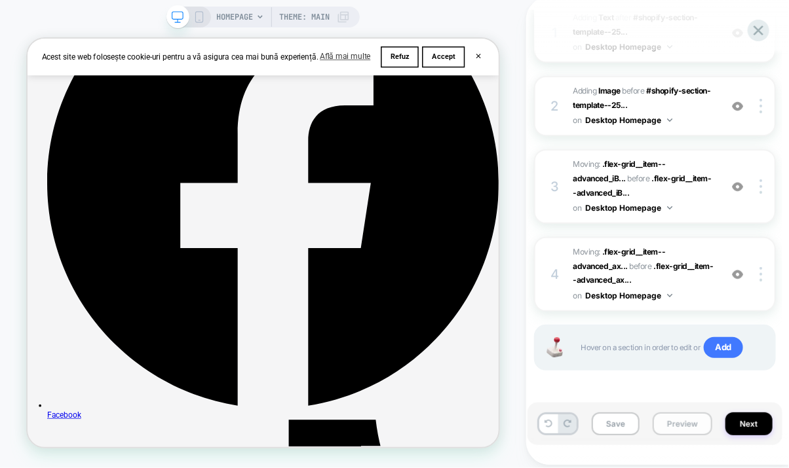
scroll to position [1530, 0]
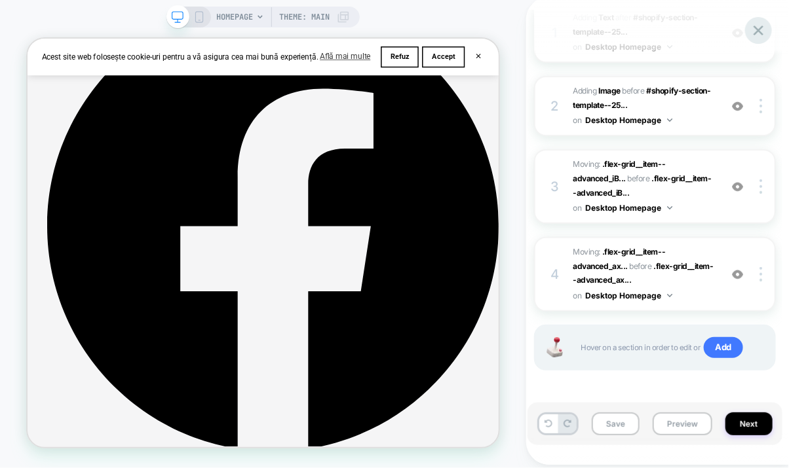
click at [755, 24] on icon at bounding box center [758, 31] width 18 height 18
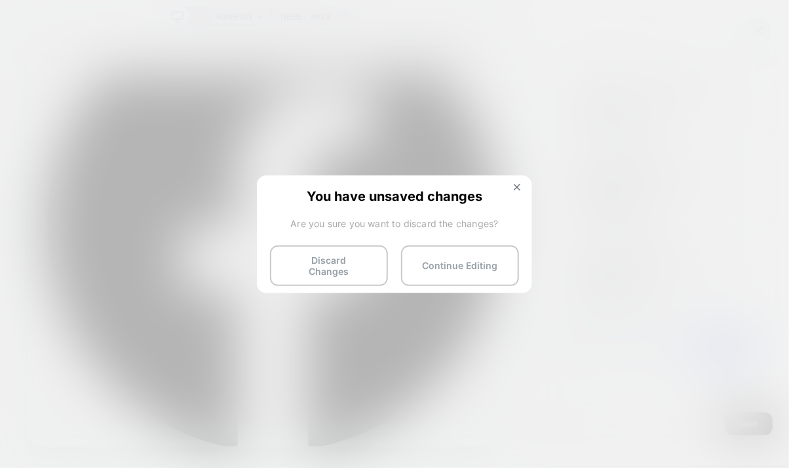
click at [337, 257] on button "Discard Changes" at bounding box center [329, 266] width 118 height 41
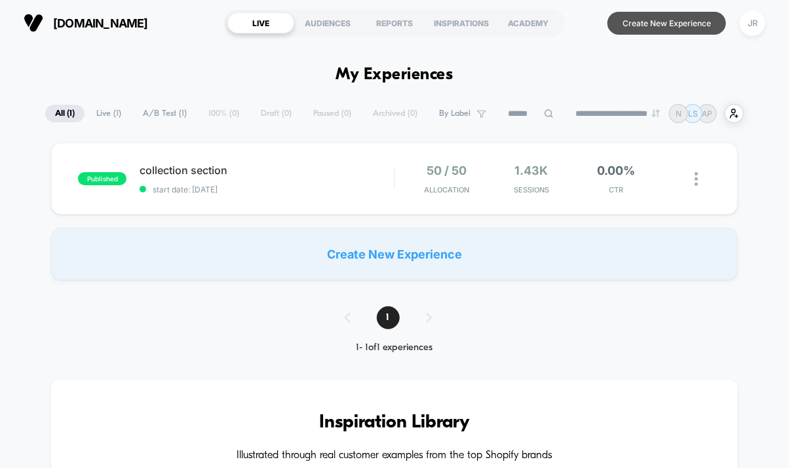
click at [681, 19] on button "Create New Experience" at bounding box center [666, 23] width 119 height 23
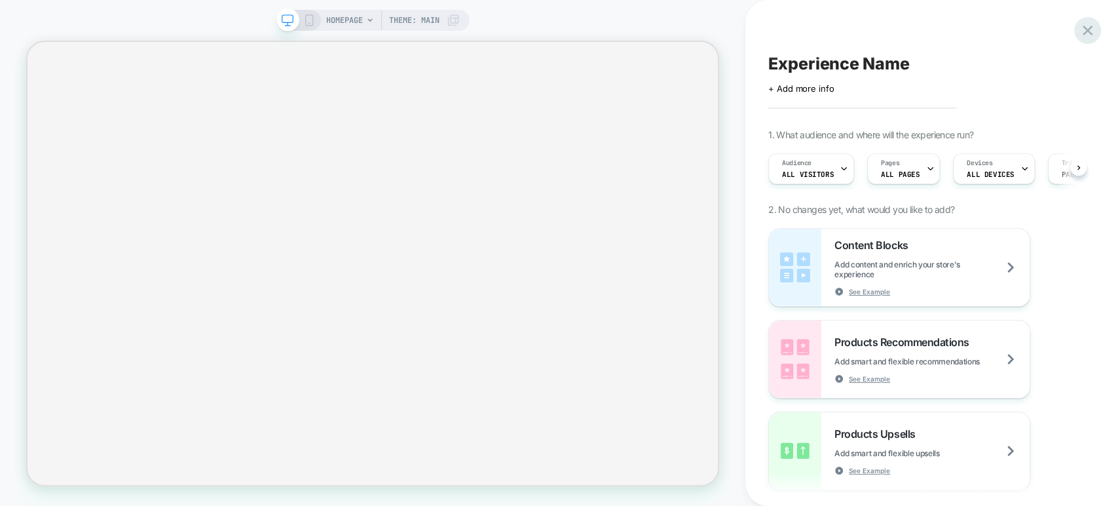
click at [788, 31] on icon at bounding box center [1088, 31] width 18 height 18
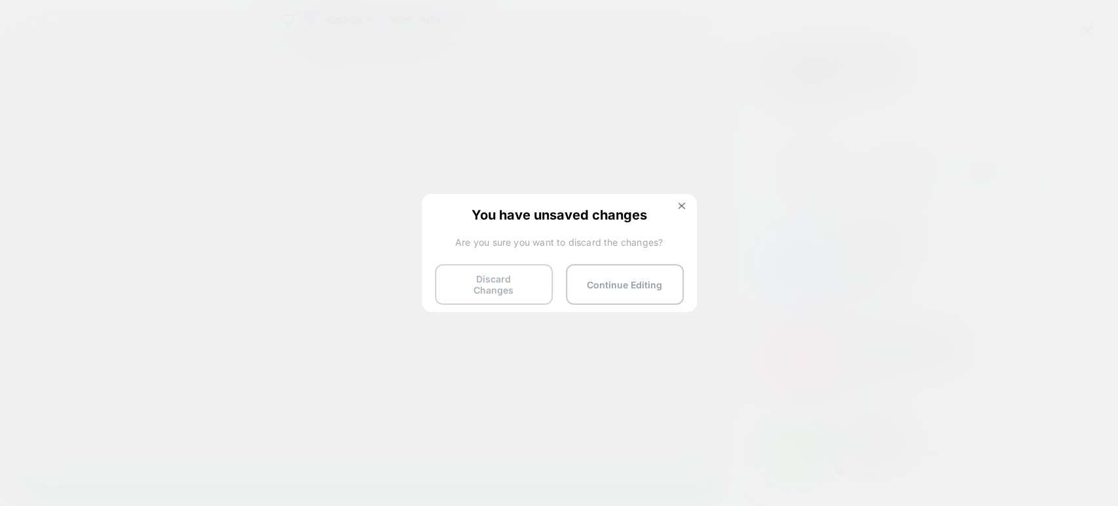
click at [520, 282] on button "Discard Changes" at bounding box center [494, 284] width 118 height 41
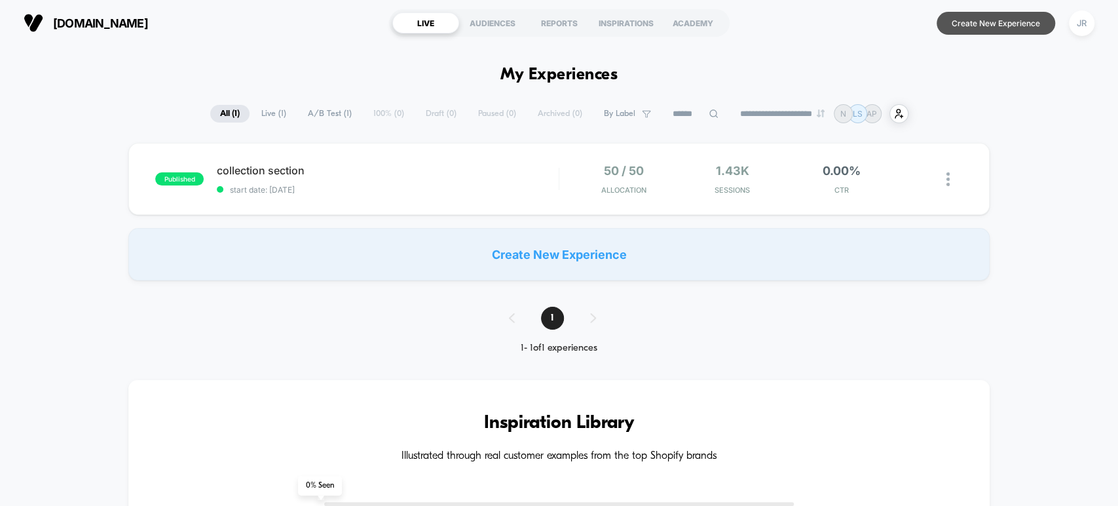
click at [788, 18] on button "Create New Experience" at bounding box center [996, 23] width 119 height 23
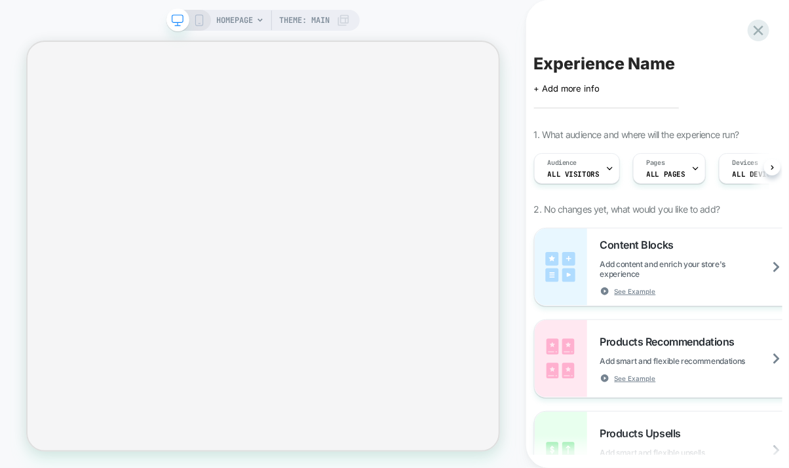
click at [390, 25] on div "HOMEPAGE Theme: MAIN" at bounding box center [263, 235] width 526 height 445
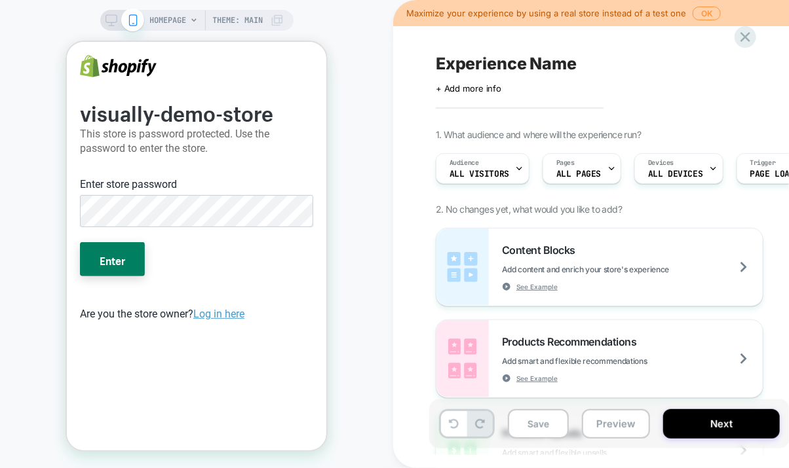
click at [632, 62] on div "Experience Name" at bounding box center [675, 64] width 478 height 20
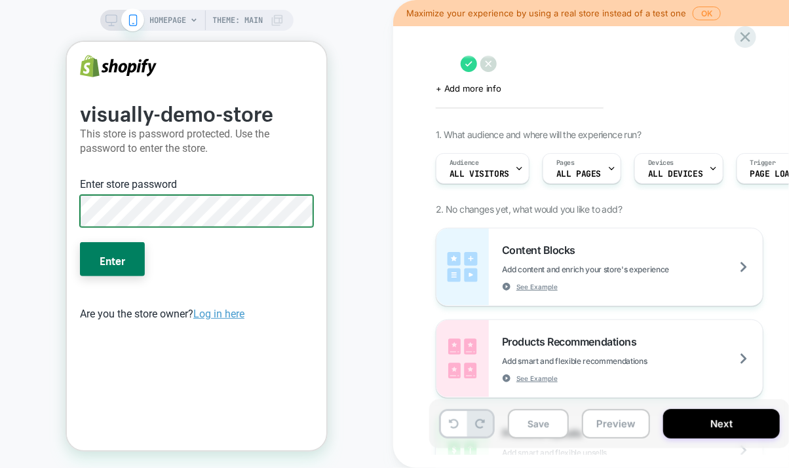
click at [79, 242] on button "Enter" at bounding box center [111, 259] width 65 height 34
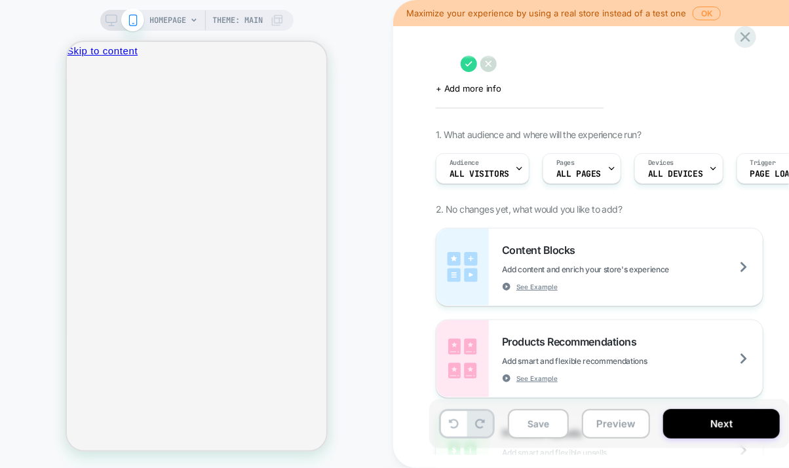
click at [111, 22] on rect at bounding box center [110, 18] width 11 height 7
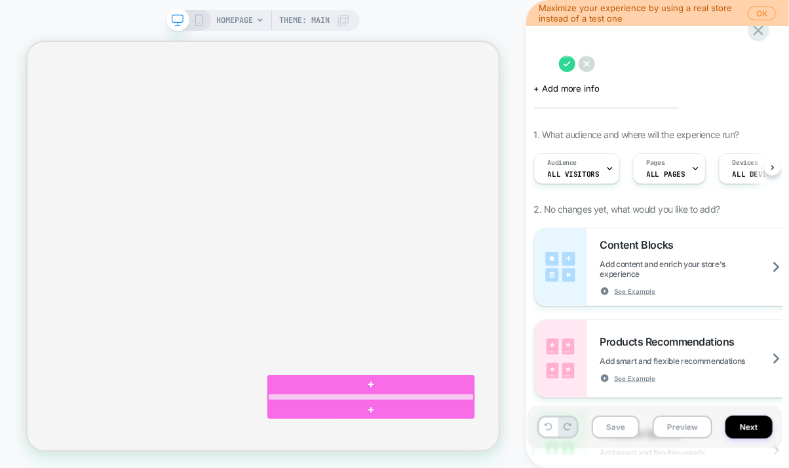
scroll to position [145, 0]
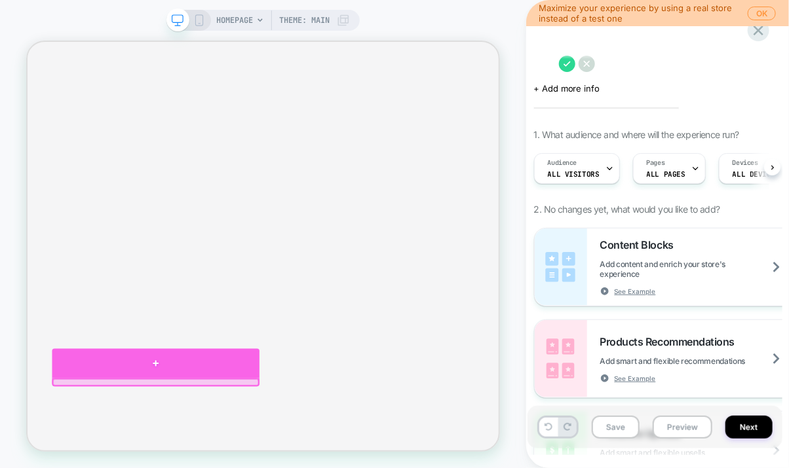
click at [197, 463] on div at bounding box center [198, 470] width 276 height 39
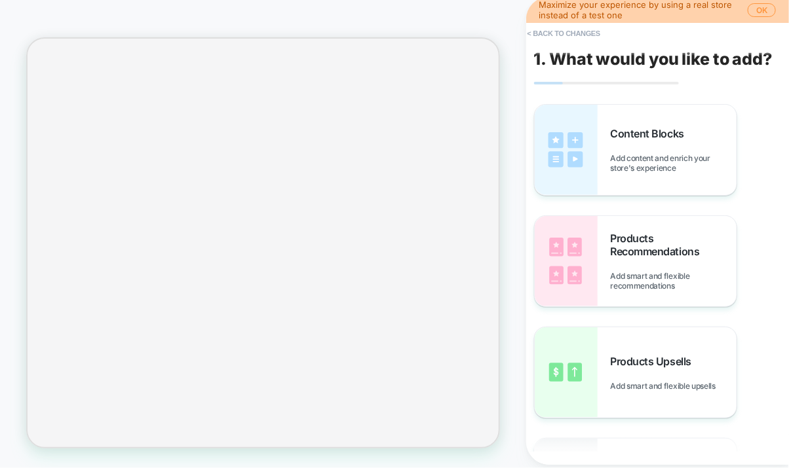
scroll to position [339, 0]
click at [668, 143] on div "Content Blocks Add content and enrich your store's experience" at bounding box center [673, 150] width 126 height 46
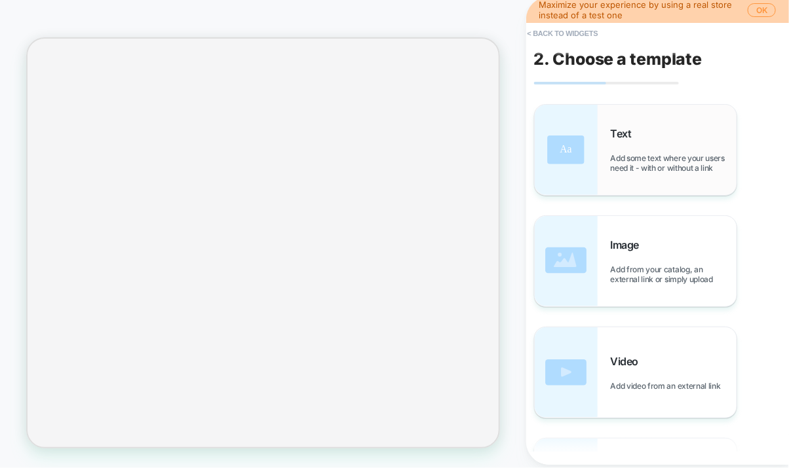
click at [664, 141] on div "Text Add some text where your users need it - with or without a link" at bounding box center [673, 150] width 126 height 46
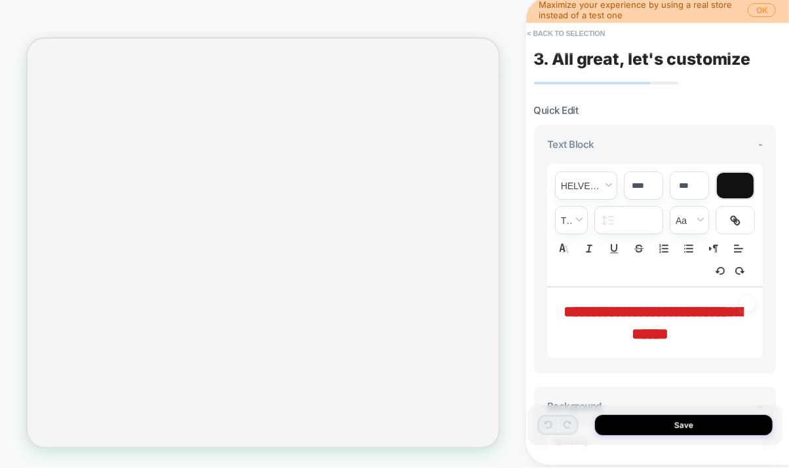
scroll to position [377, 0]
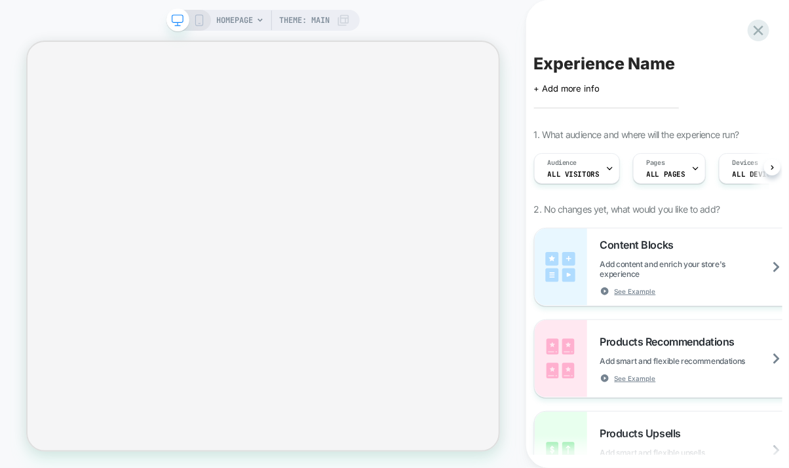
click at [204, 15] on div "HOMEPAGE Theme: MAIN" at bounding box center [262, 20] width 193 height 21
click at [201, 19] on rect at bounding box center [198, 20] width 7 height 10
click at [216, 19] on div "HOMEPAGE Theme: MAIN" at bounding box center [283, 20] width 134 height 21
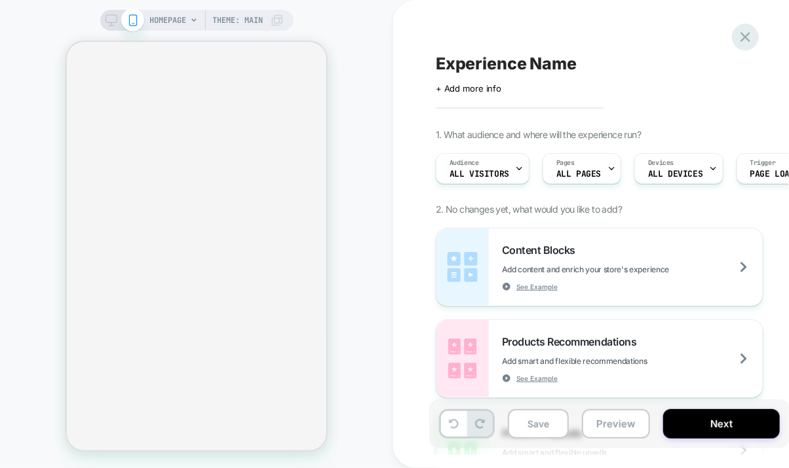
click at [744, 32] on icon at bounding box center [745, 37] width 18 height 18
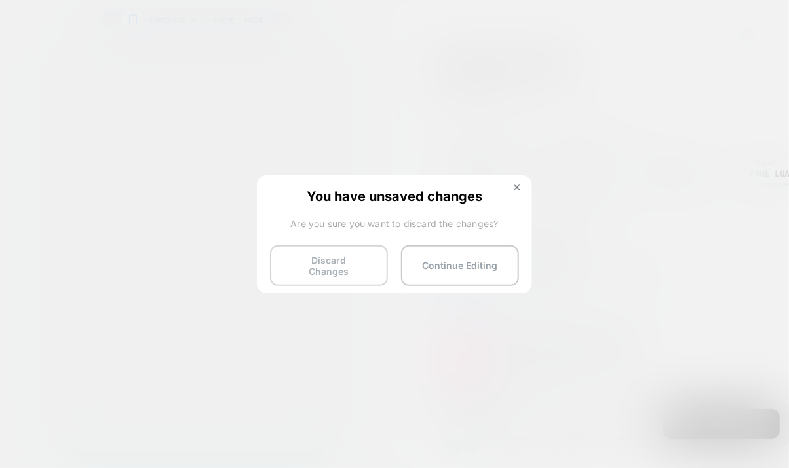
click at [329, 264] on button "Discard Changes" at bounding box center [329, 266] width 118 height 41
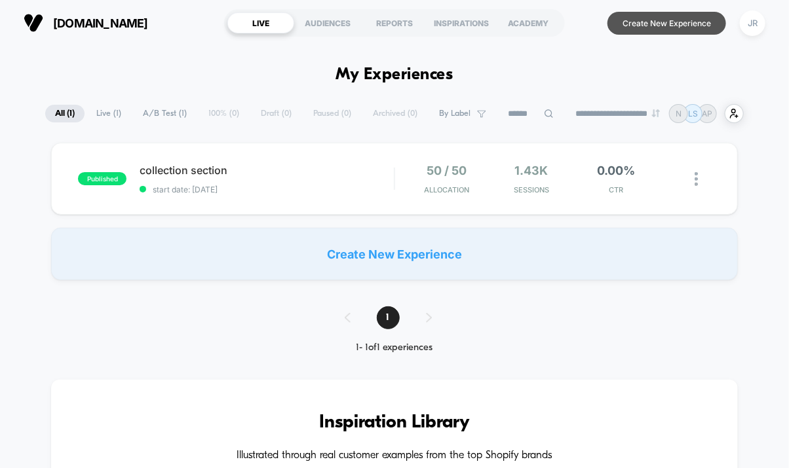
click at [650, 28] on button "Create New Experience" at bounding box center [666, 23] width 119 height 23
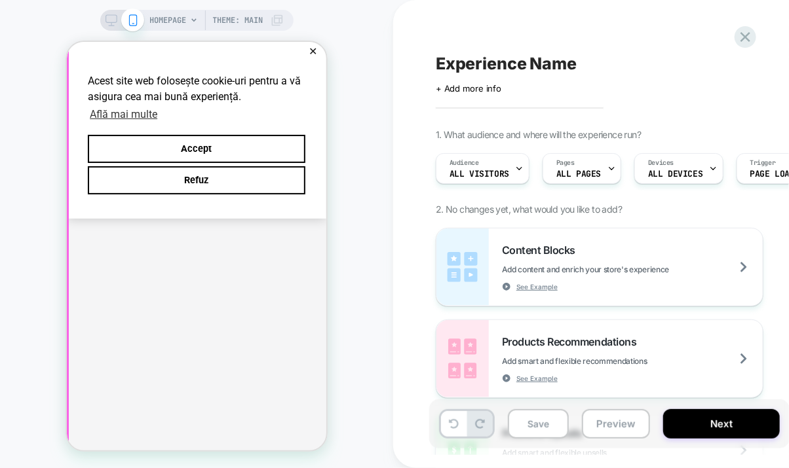
scroll to position [73, 0]
click at [310, 47] on button "✕" at bounding box center [312, 51] width 16 height 9
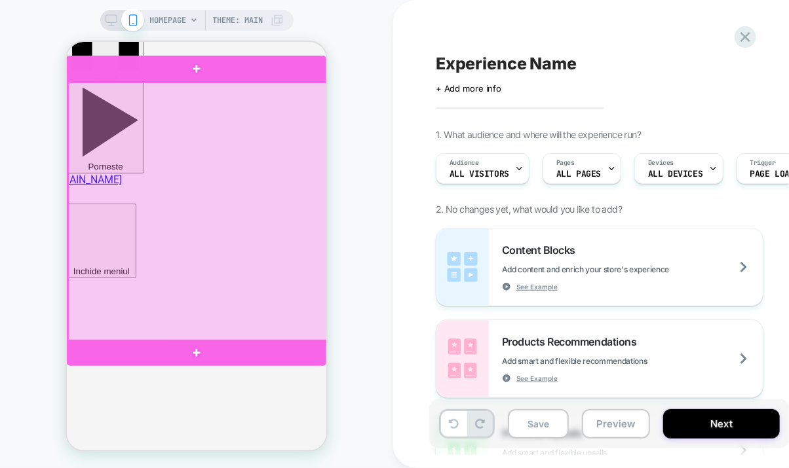
click at [267, 193] on div at bounding box center [196, 211] width 259 height 259
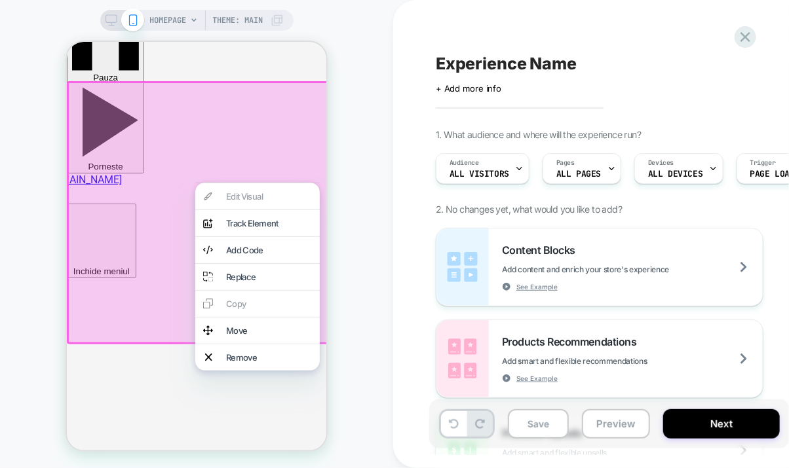
click at [248, 361] on div "Remove" at bounding box center [268, 357] width 86 height 10
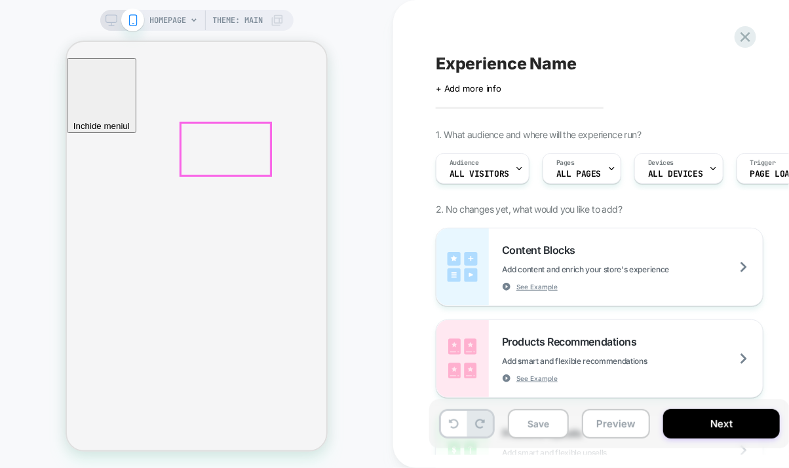
scroll to position [0, 0]
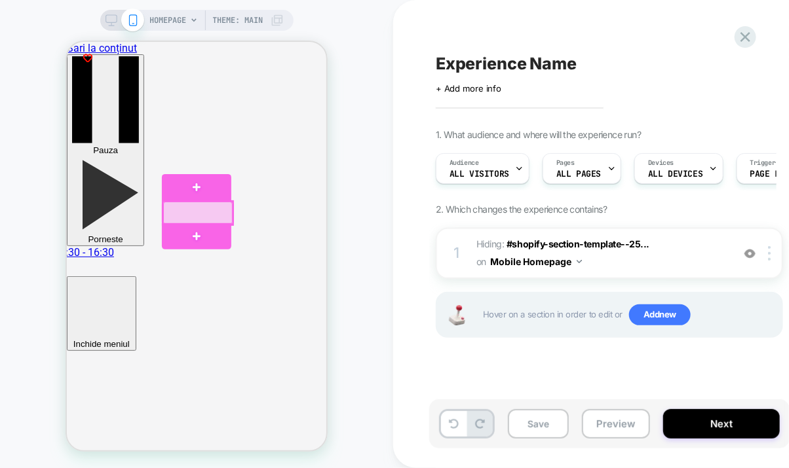
click at [197, 213] on div at bounding box center [196, 212] width 69 height 23
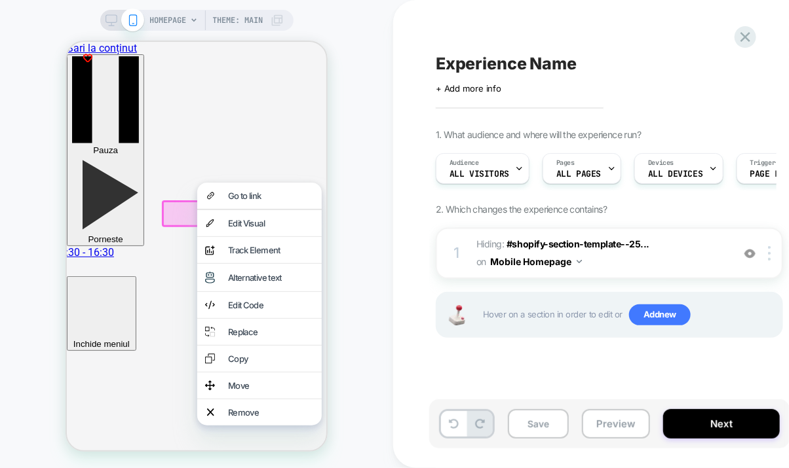
click at [247, 390] on div "Move" at bounding box center [270, 385] width 86 height 10
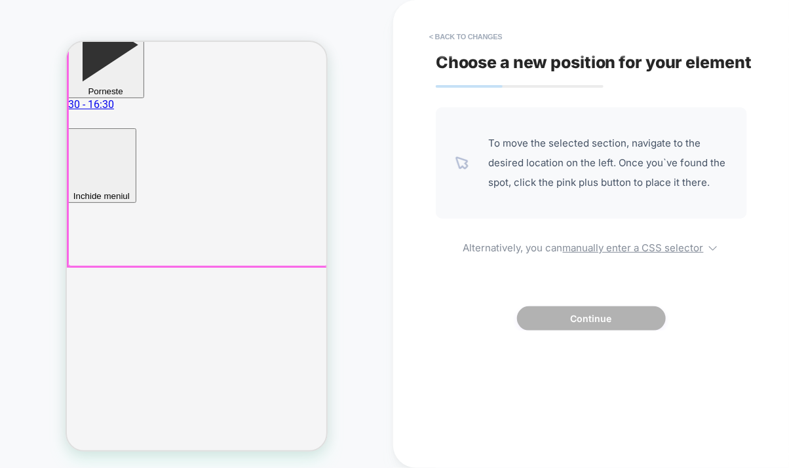
scroll to position [218, 0]
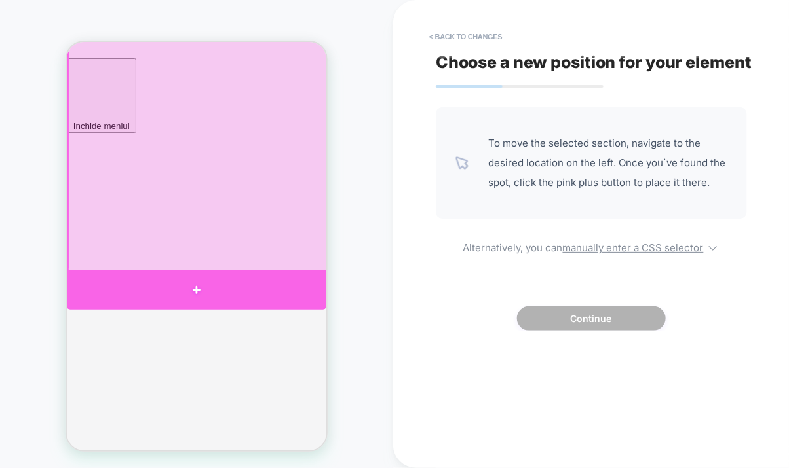
click at [197, 284] on div at bounding box center [195, 289] width 259 height 39
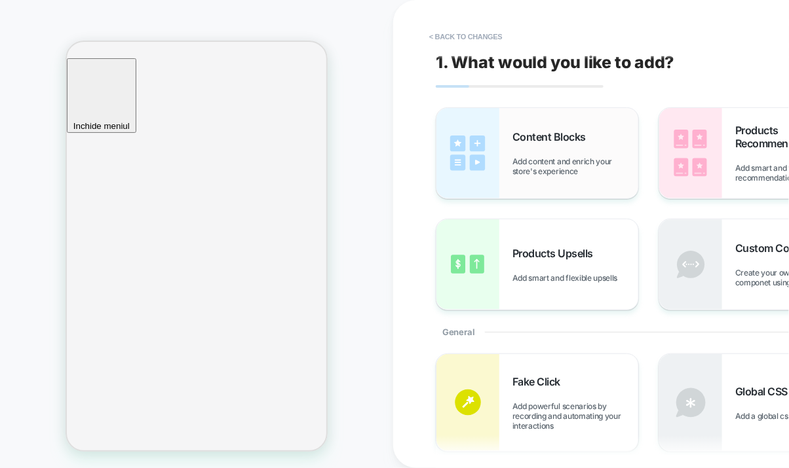
drag, startPoint x: 525, startPoint y: 159, endPoint x: 251, endPoint y: 208, distance: 278.9
click at [525, 159] on span "Add content and enrich your store's experience" at bounding box center [575, 167] width 126 height 20
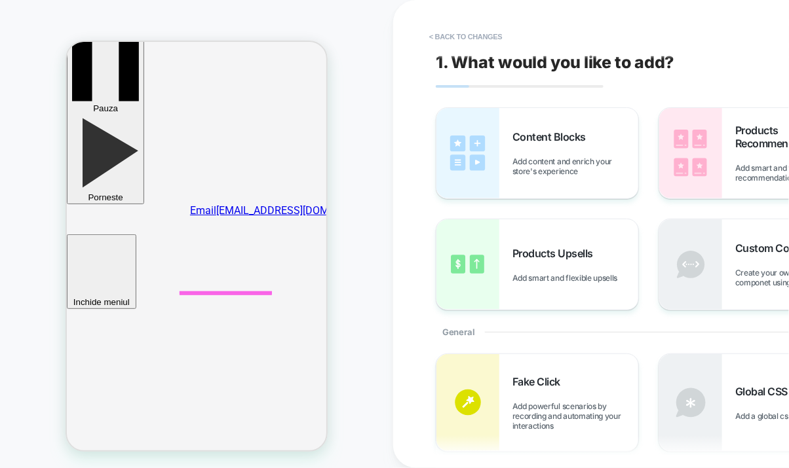
scroll to position [0, 0]
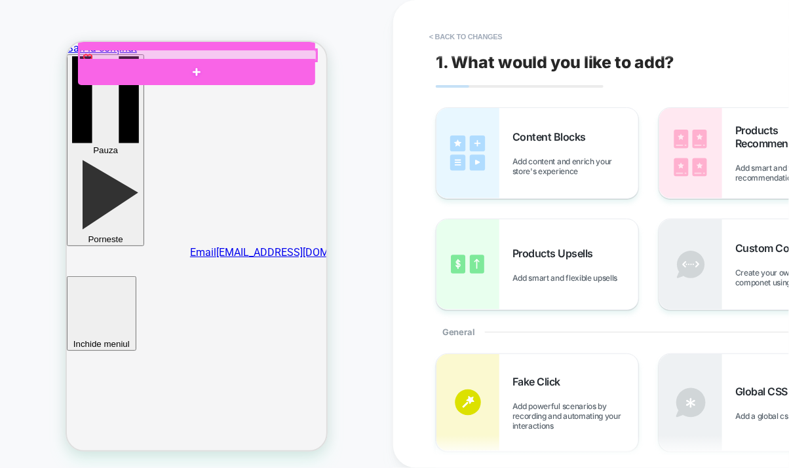
drag, startPoint x: 269, startPoint y: 82, endPoint x: 198, endPoint y: 58, distance: 74.8
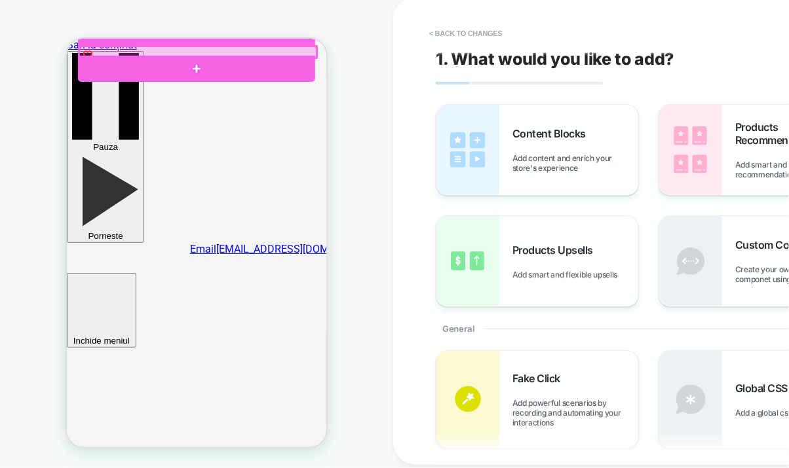
click at [216, 49] on div at bounding box center [197, 51] width 237 height 11
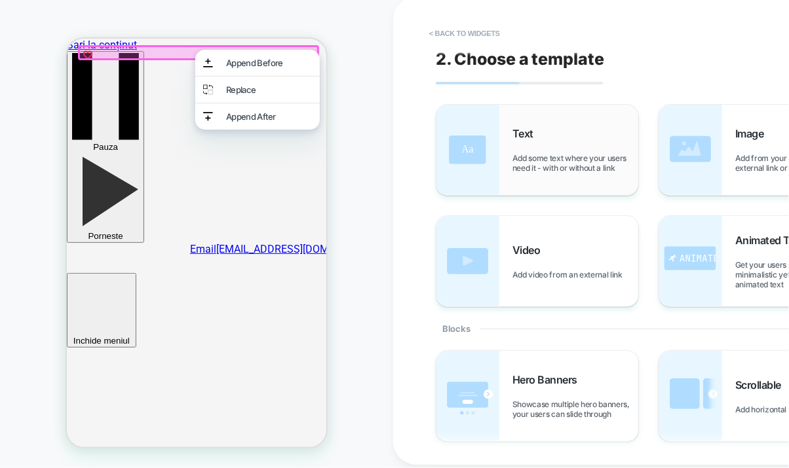
click at [542, 161] on span "Add some text where your users need it - with or without a link" at bounding box center [575, 163] width 126 height 20
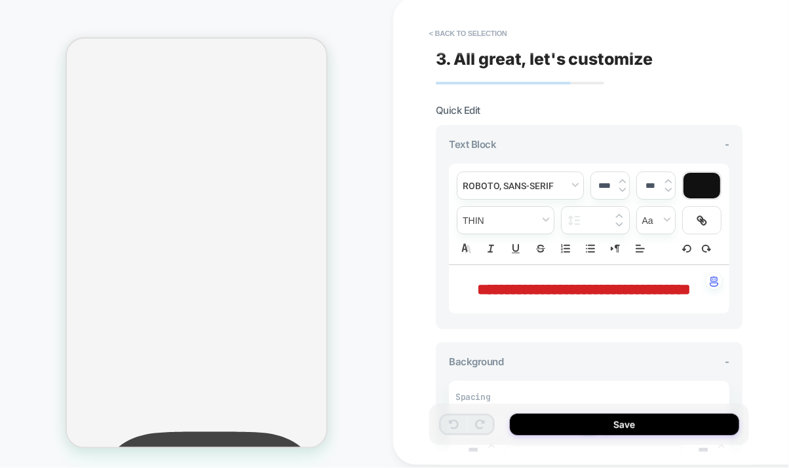
scroll to position [145, 0]
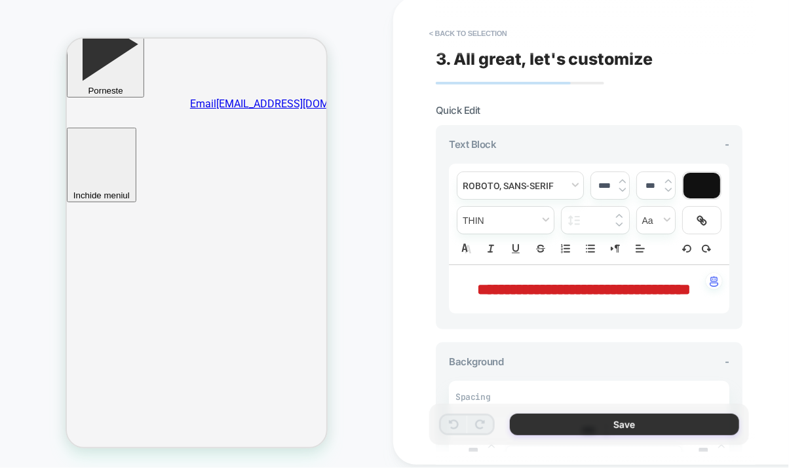
click at [550, 420] on button "Save" at bounding box center [624, 425] width 229 height 22
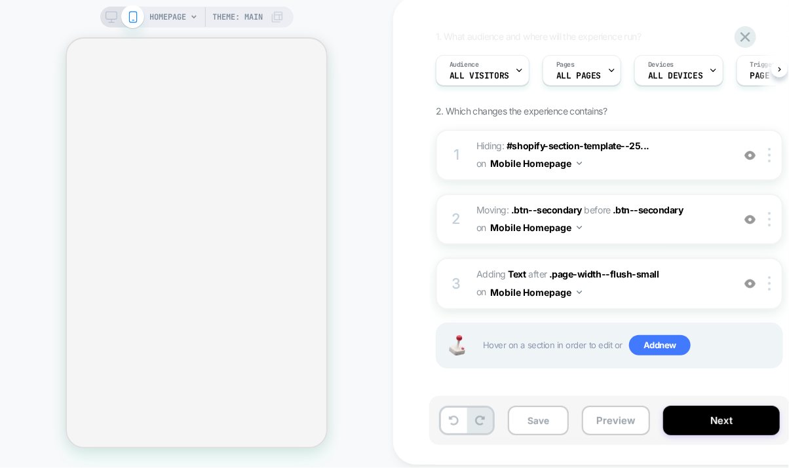
scroll to position [655, 0]
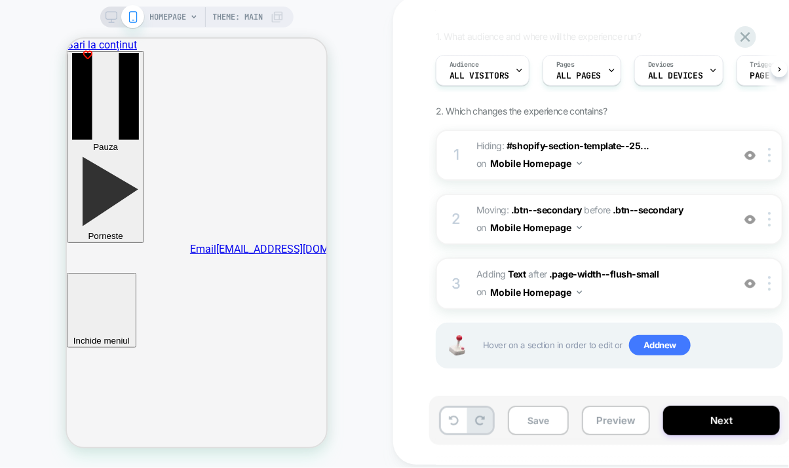
scroll to position [0, 0]
